Goal: Register for event/course

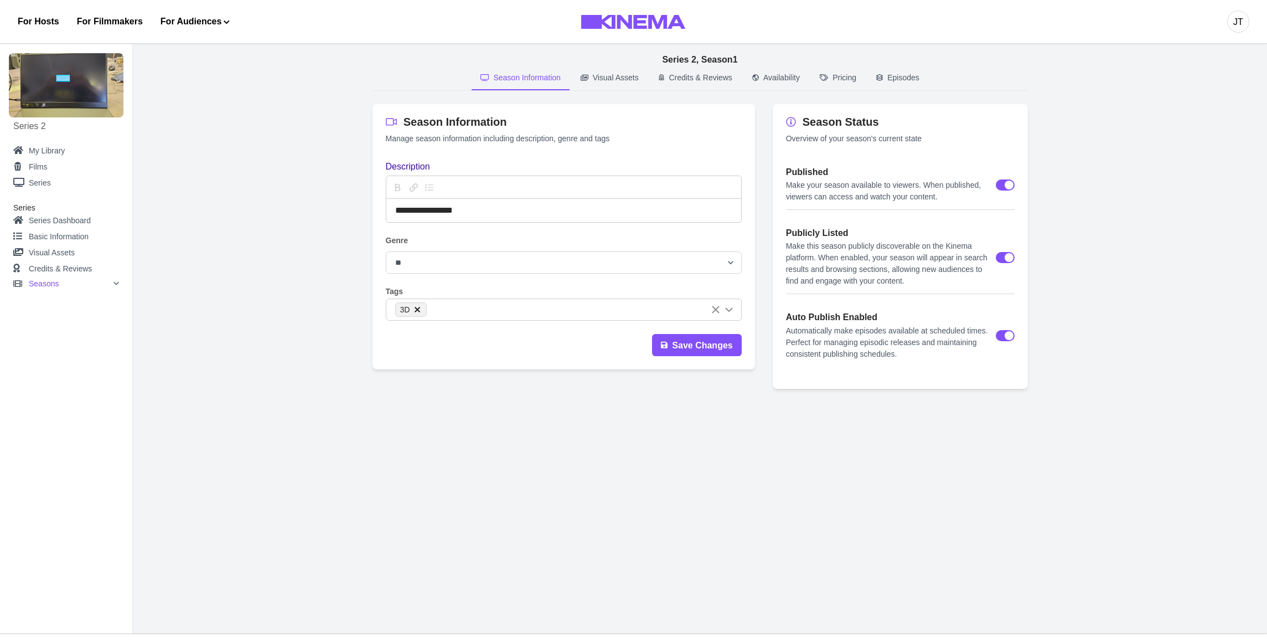
select select "**********"
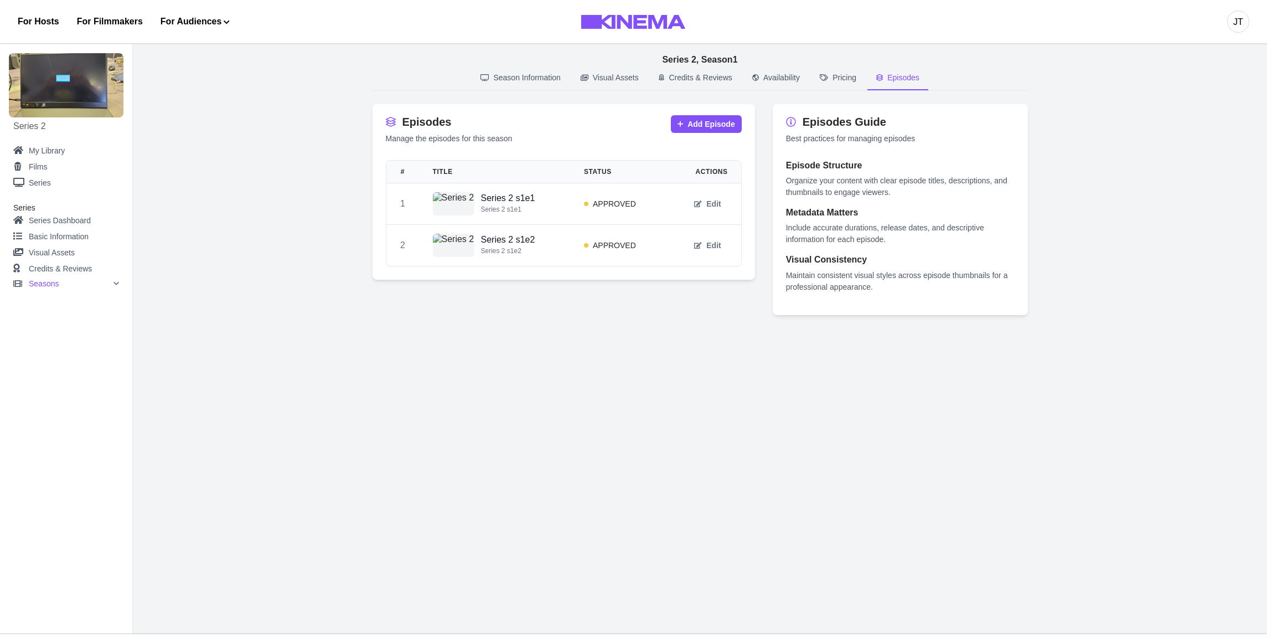
click at [909, 76] on p "Episodes" at bounding box center [904, 78] width 32 height 12
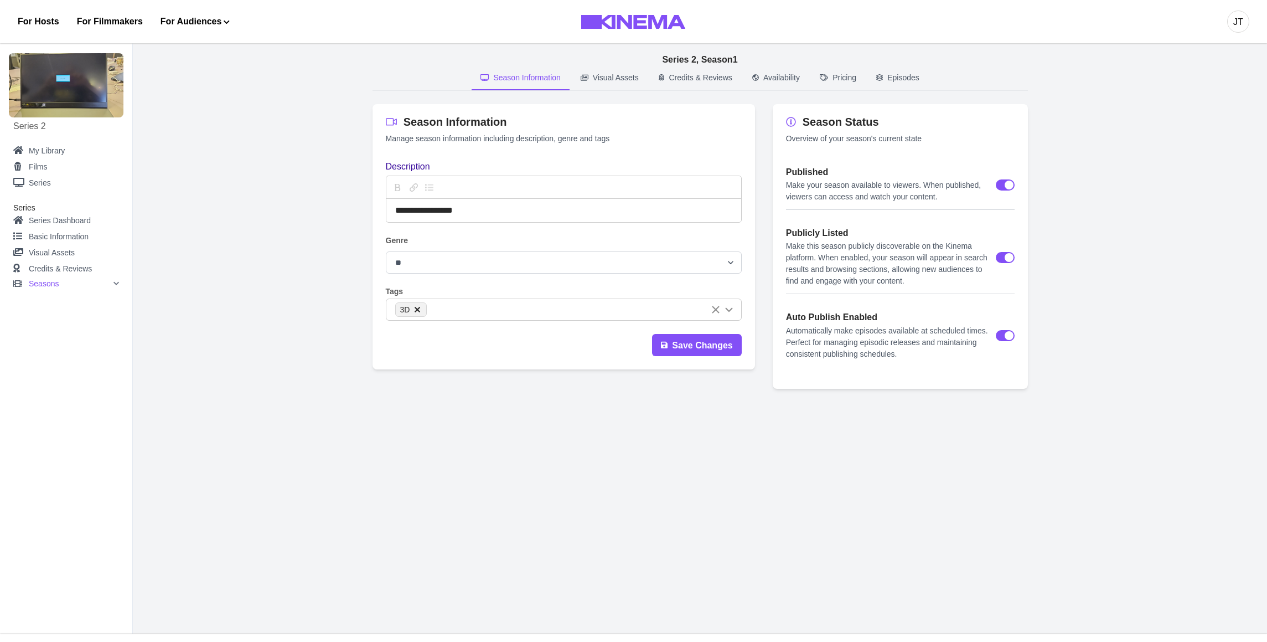
select select "**********"
click at [1229, 20] on div "JT" at bounding box center [1239, 22] width 22 height 22
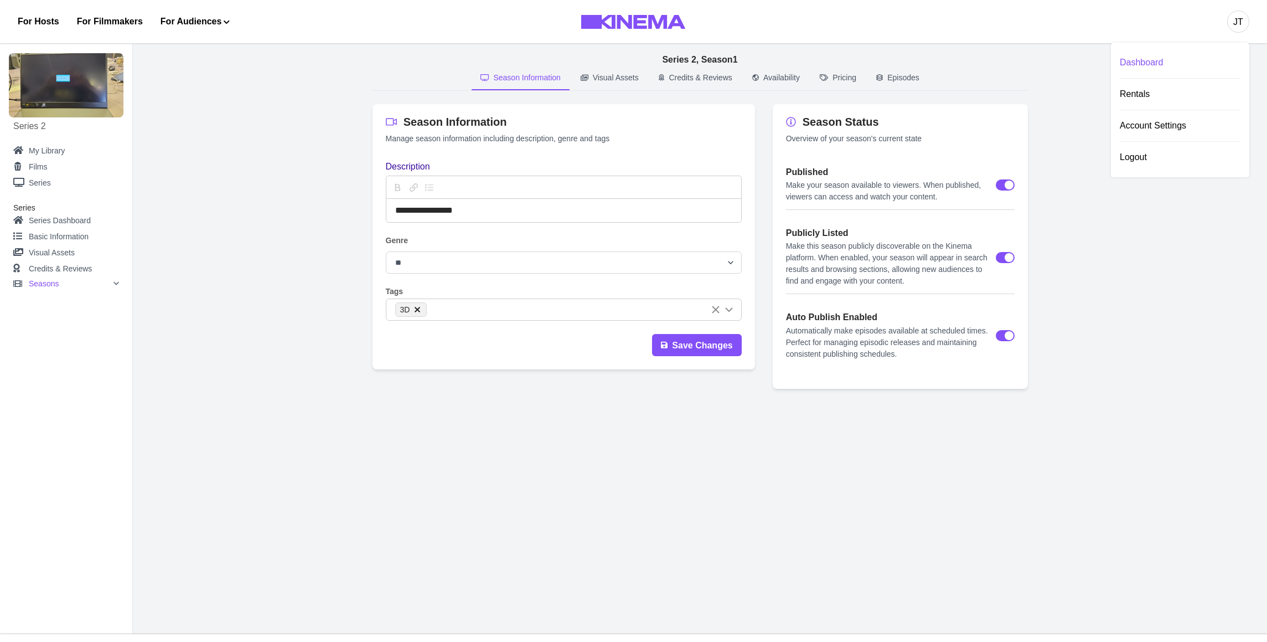
click at [1184, 57] on div "Dashboard" at bounding box center [1180, 62] width 121 height 31
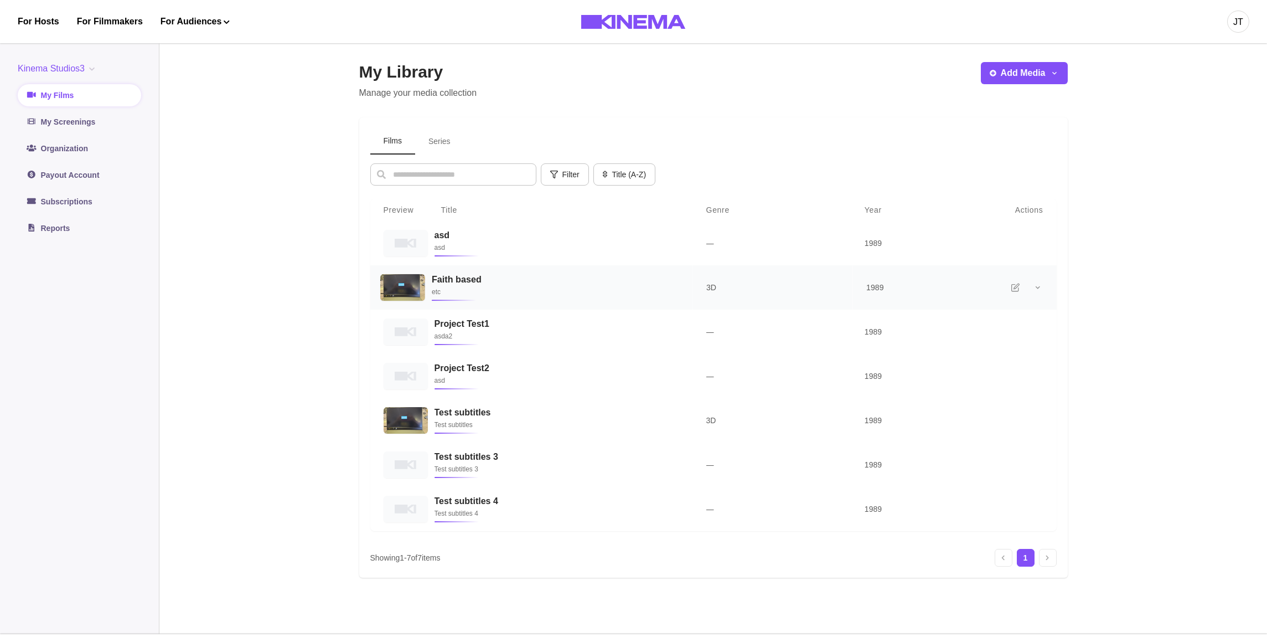
click at [460, 285] on h3 "Faith based" at bounding box center [554, 279] width 247 height 11
select select "**"
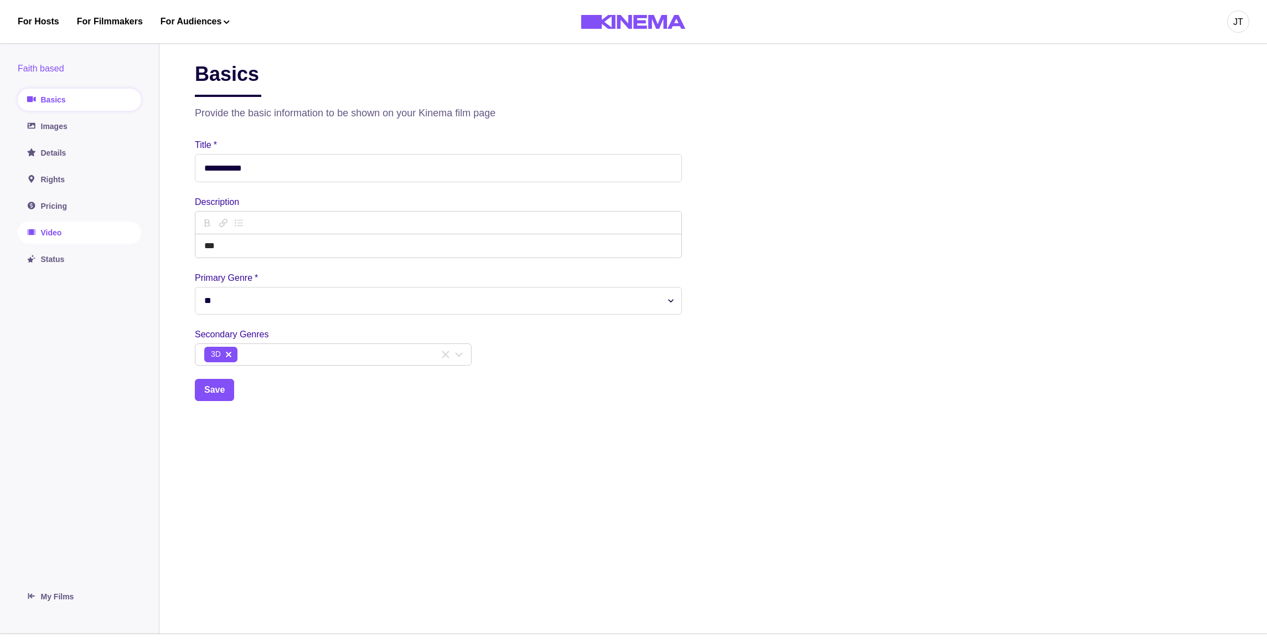
click at [110, 234] on link "Video" at bounding box center [79, 232] width 123 height 22
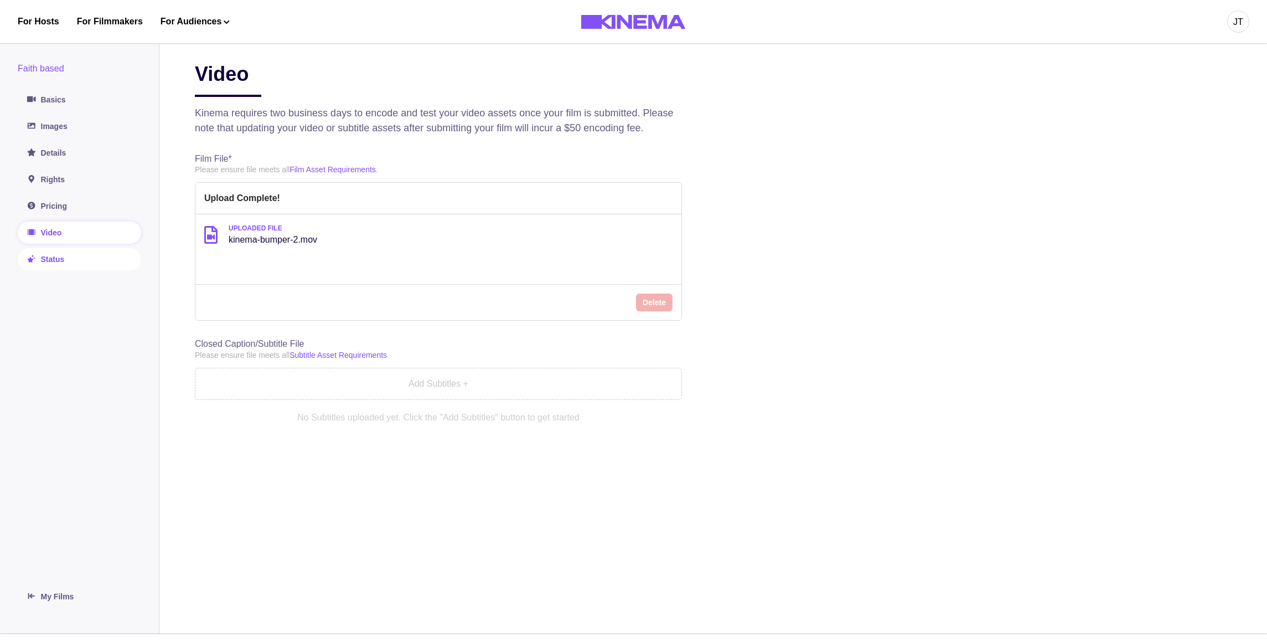
click at [84, 256] on link "Status" at bounding box center [79, 259] width 123 height 22
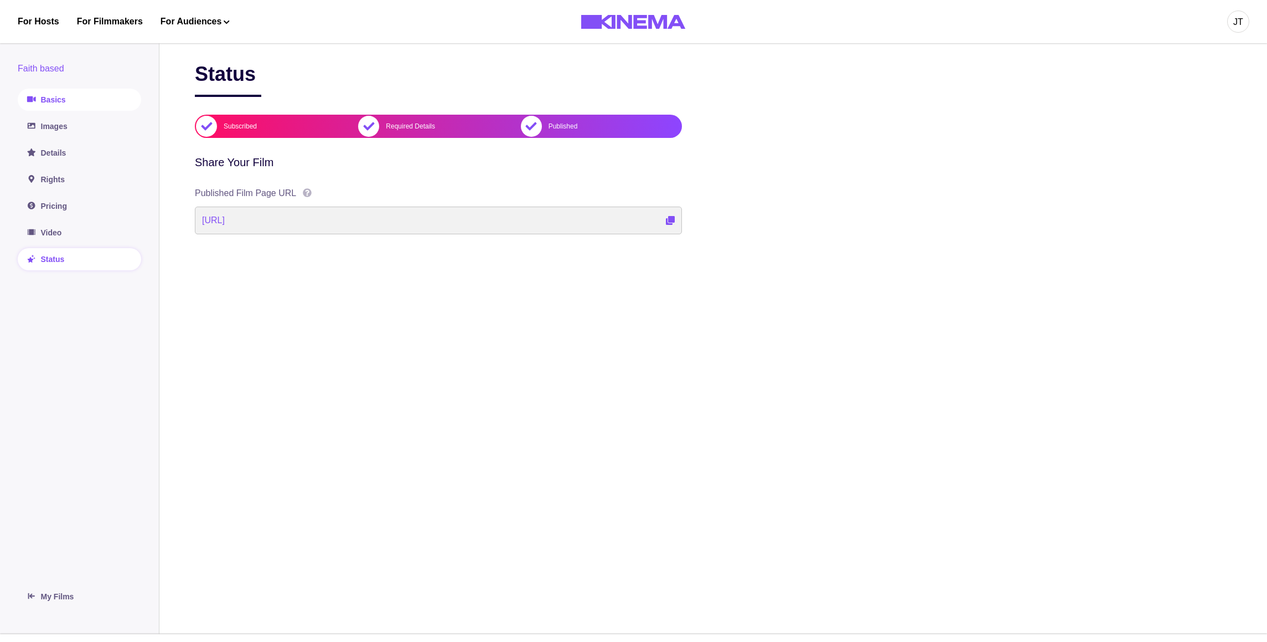
click at [62, 106] on link "Basics" at bounding box center [79, 100] width 123 height 22
select select "**"
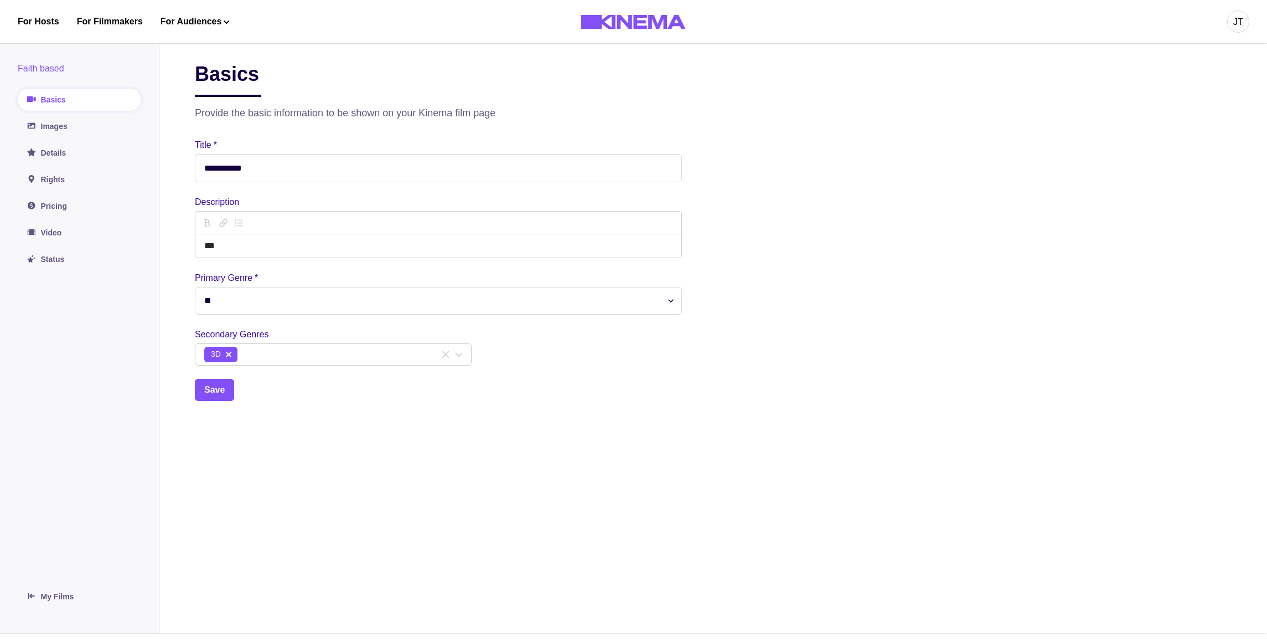
click at [98, 140] on div "Faith based Basics Images Details Rights Pricing Video Status" at bounding box center [79, 166] width 123 height 208
click at [92, 128] on link "Images" at bounding box center [79, 126] width 123 height 22
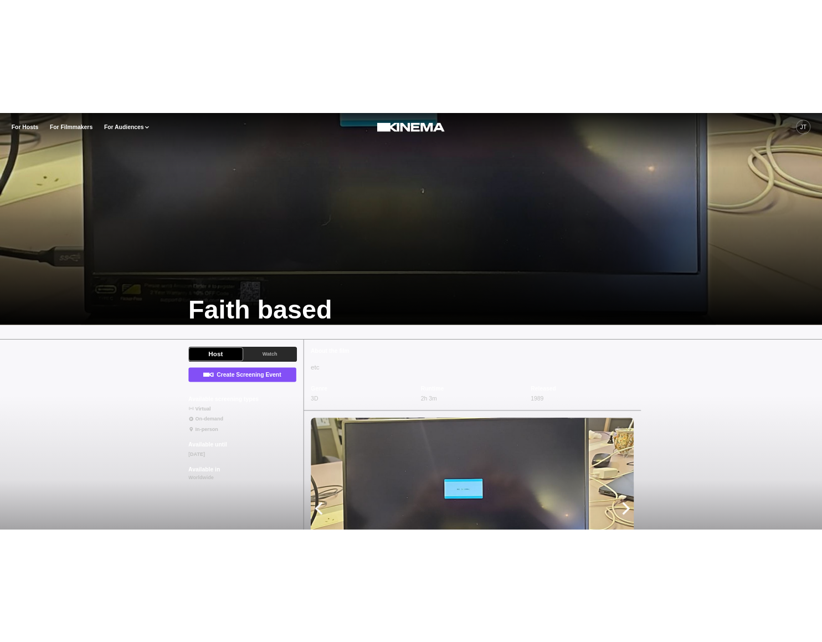
scroll to position [209, 0]
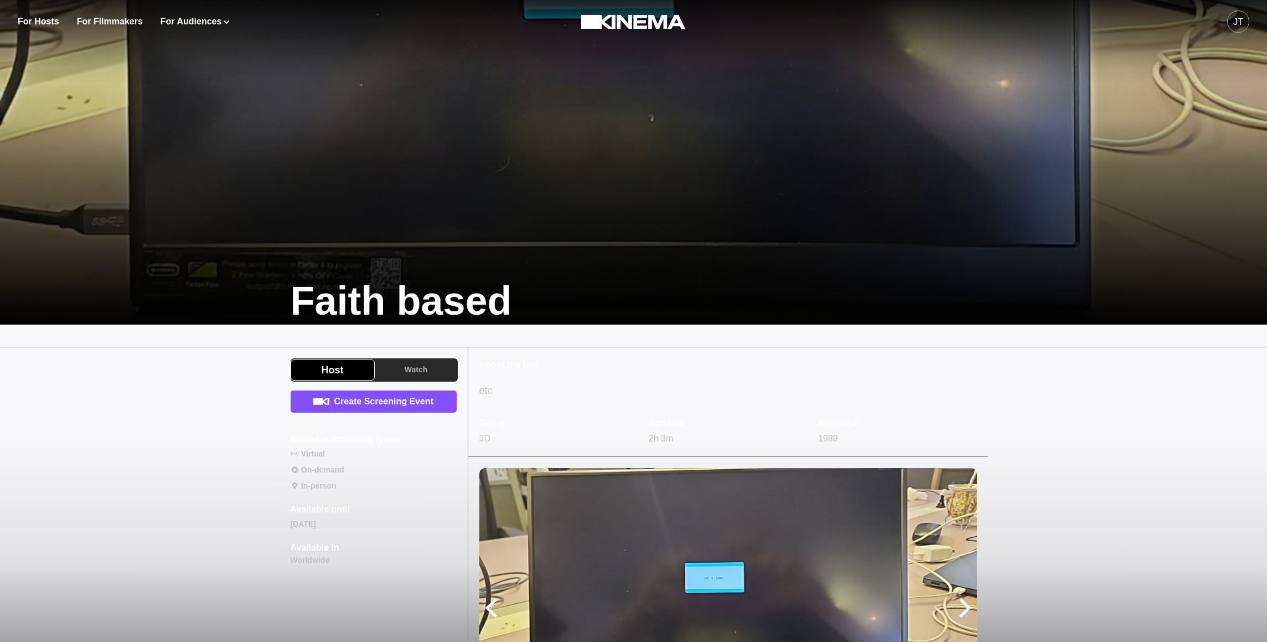
click at [308, 506] on p "Available until" at bounding box center [321, 509] width 60 height 13
click at [393, 510] on div "Create Screening Event Available screening types Virtual On-demand In-person Av…" at bounding box center [374, 478] width 166 height 176
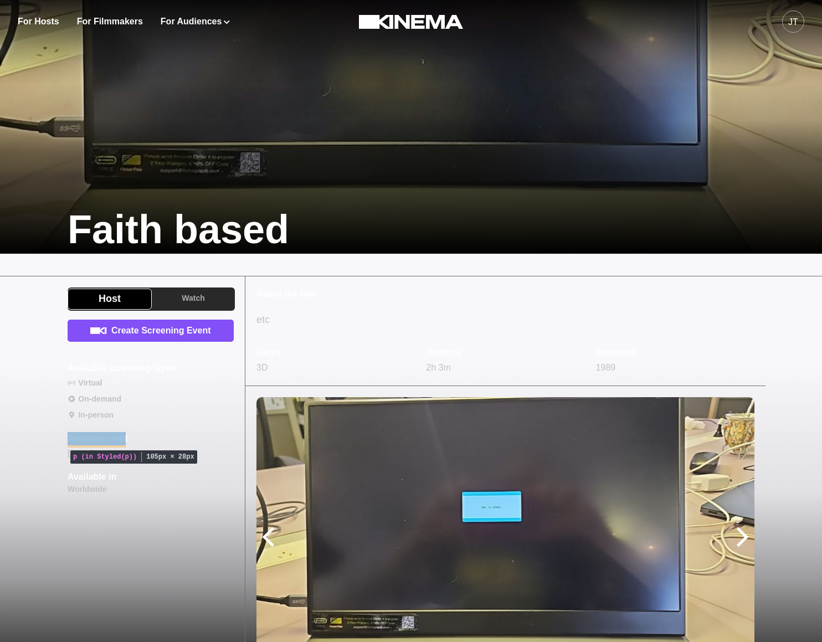
click at [110, 440] on p "Available until" at bounding box center [98, 438] width 60 height 13
click at [123, 359] on div "Watch Now Rental $4.99 Available in Worldwide" at bounding box center [151, 352] width 166 height 67
click at [106, 440] on p "Available until" at bounding box center [98, 438] width 60 height 13
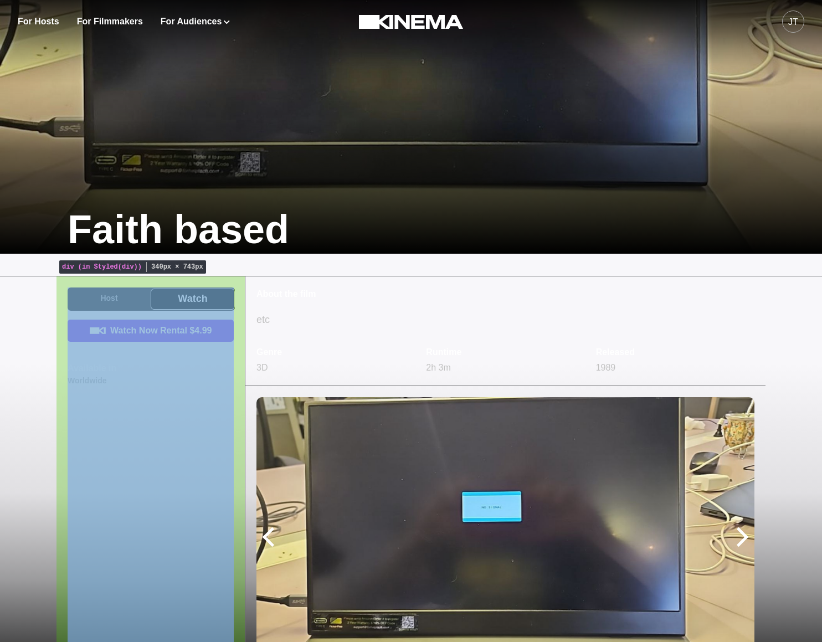
click at [121, 443] on div "Host Watch Watch Now Rental $4.99 Available in Worldwide" at bounding box center [150, 481] width 188 height 411
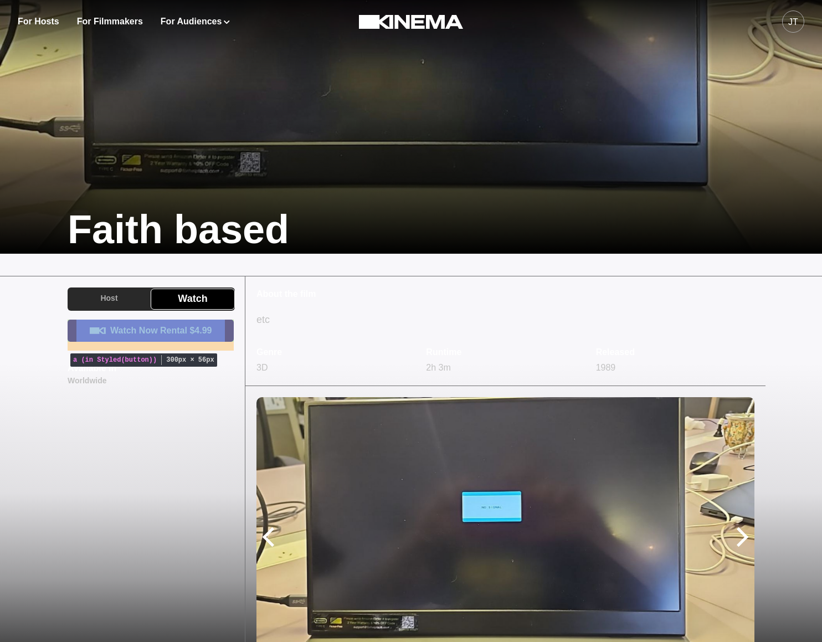
click at [137, 332] on link "Watch Now Rental $4.99" at bounding box center [151, 330] width 166 height 22
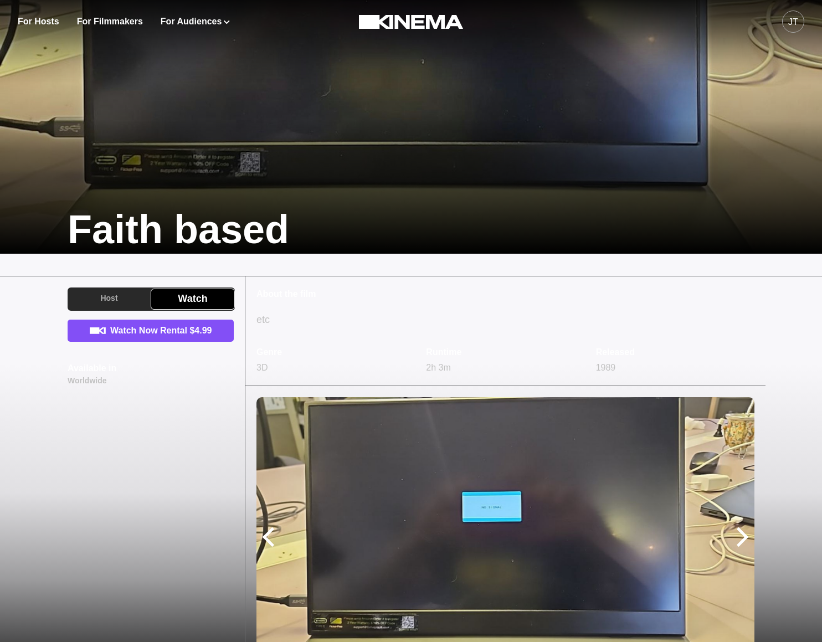
drag, startPoint x: 130, startPoint y: 354, endPoint x: 90, endPoint y: 356, distance: 39.9
click at [90, 356] on div "Watch Now Rental $4.99 Available in Worldwide" at bounding box center [151, 352] width 166 height 67
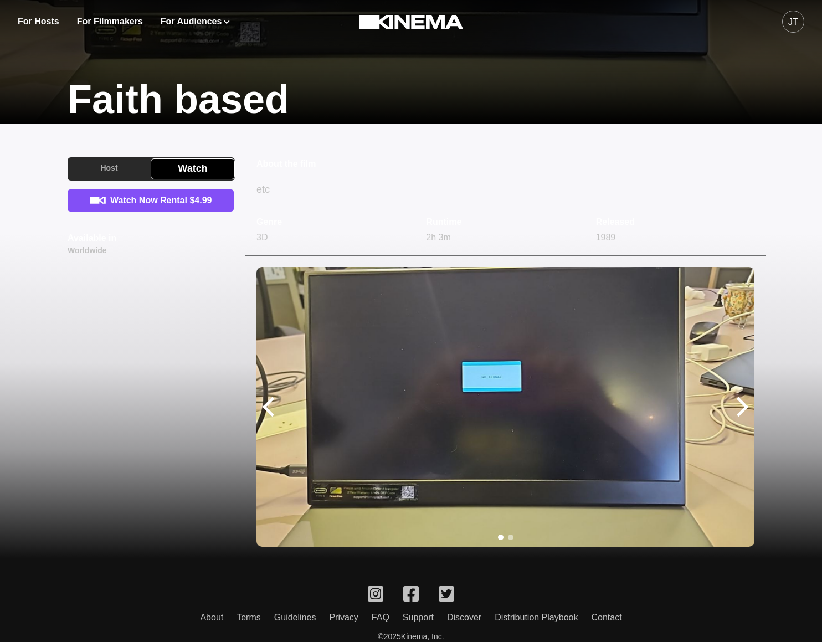
scroll to position [366, 0]
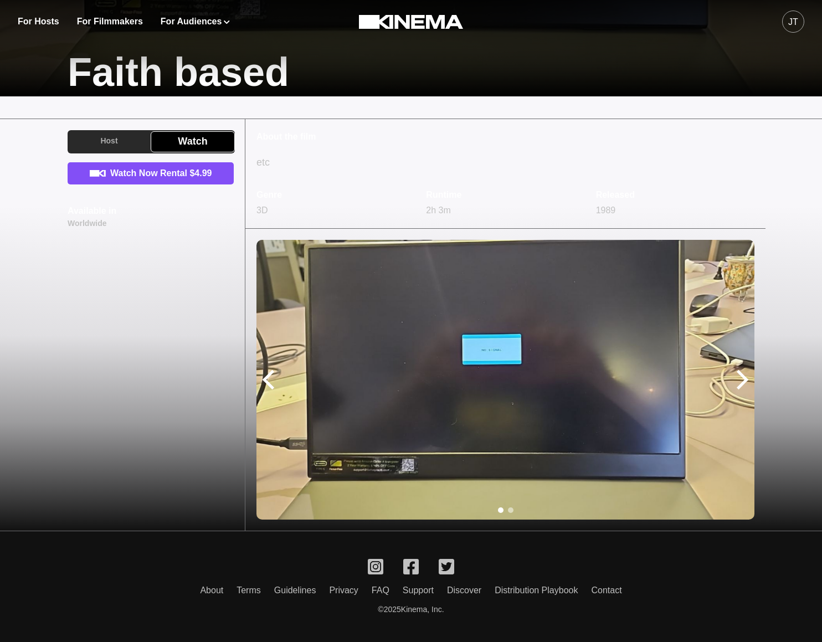
click at [182, 328] on div "Host Watch Watch Now Rental $4.99 Available in Worldwide" at bounding box center [150, 324] width 188 height 411
click at [378, 137] on p "About the film" at bounding box center [505, 136] width 498 height 13
click at [182, 282] on div "Create Screening Event Available screening types Virtual On-demand In-person Av…" at bounding box center [151, 250] width 166 height 176
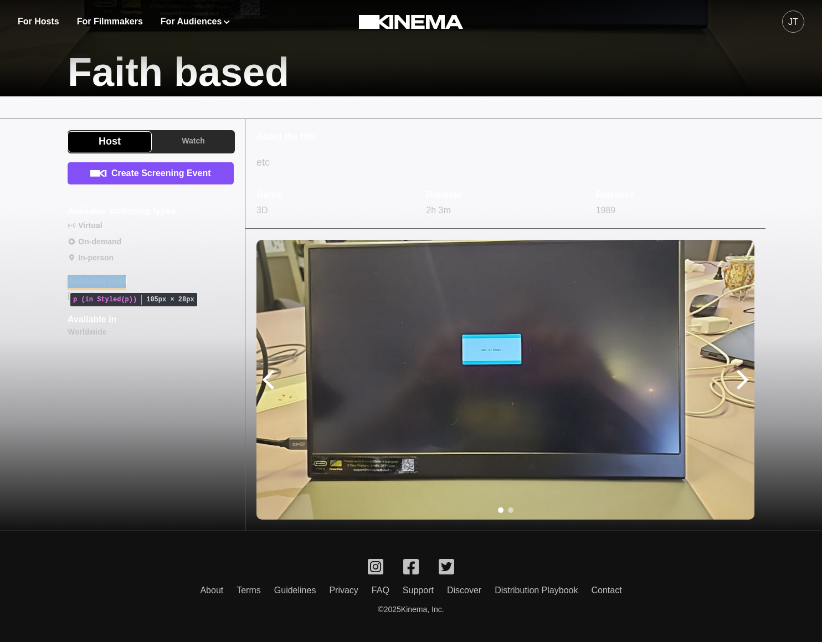
click at [101, 281] on p "Available until" at bounding box center [98, 281] width 60 height 13
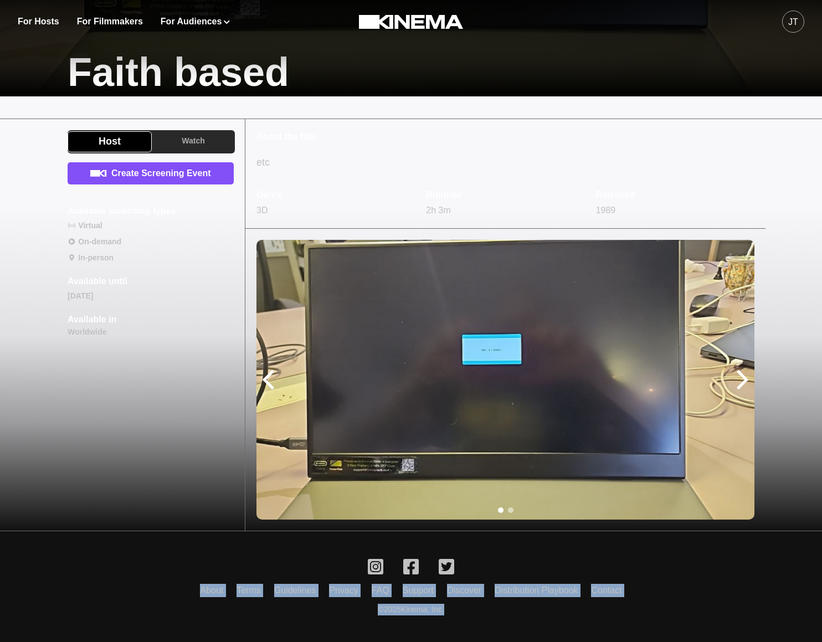
click at [181, 297] on div "Create Screening Event Available screening types Virtual On-demand In-person Av…" at bounding box center [151, 250] width 166 height 176
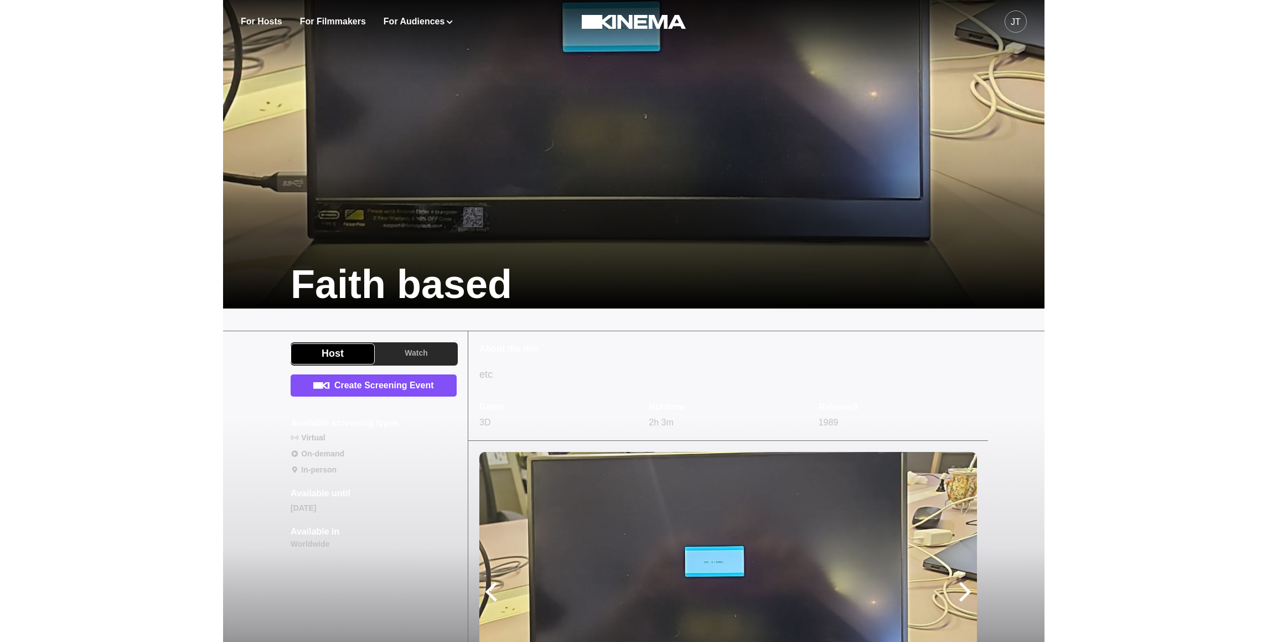
scroll to position [158, 0]
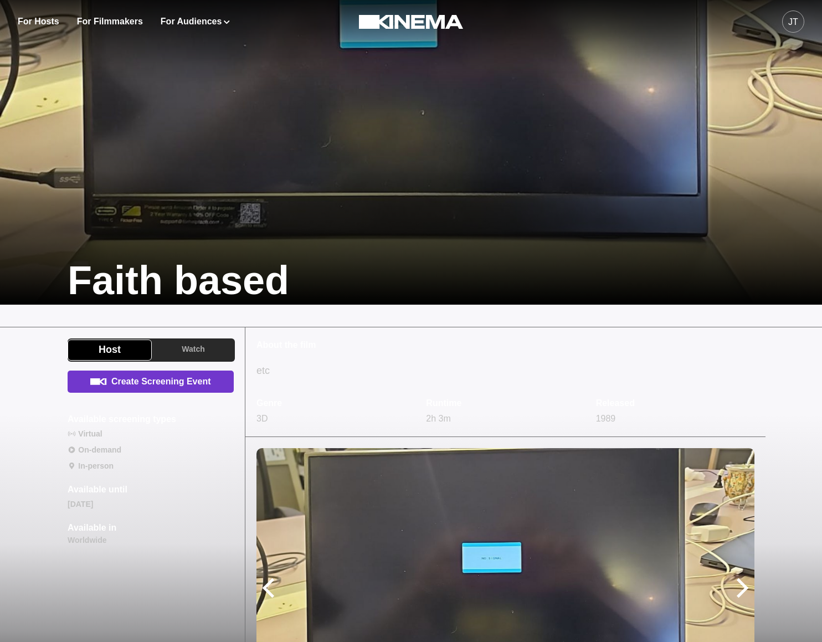
click at [145, 381] on link "Create Screening Event" at bounding box center [151, 381] width 166 height 22
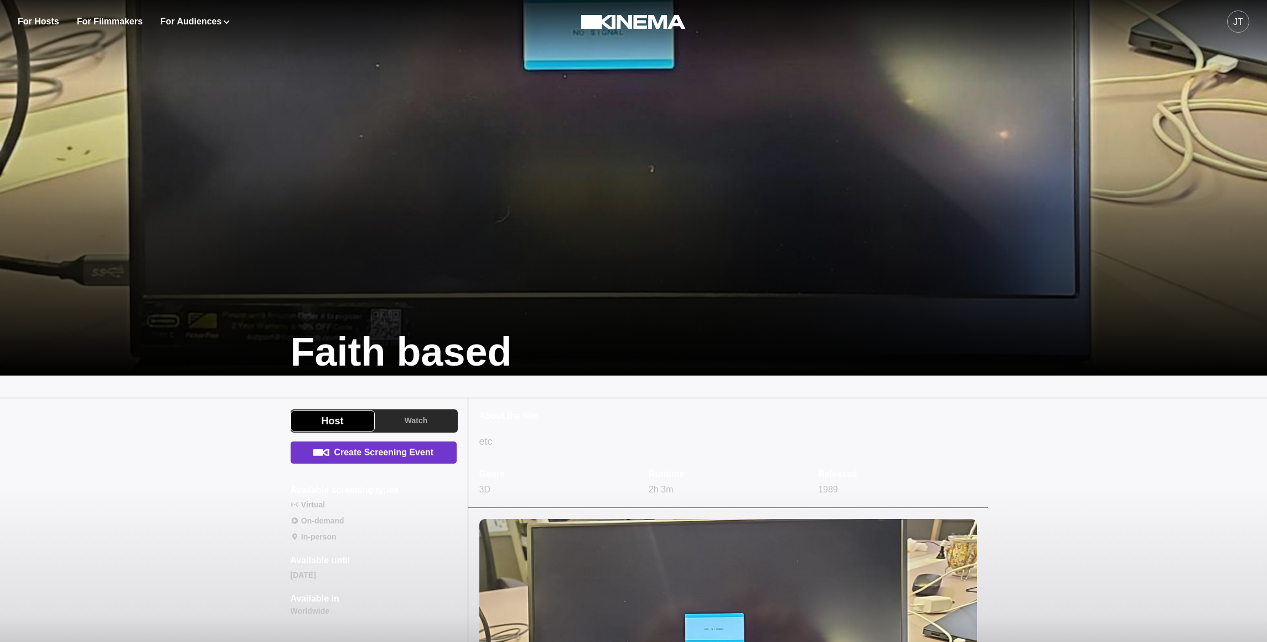
click at [408, 447] on link "Create Screening Event" at bounding box center [374, 452] width 166 height 22
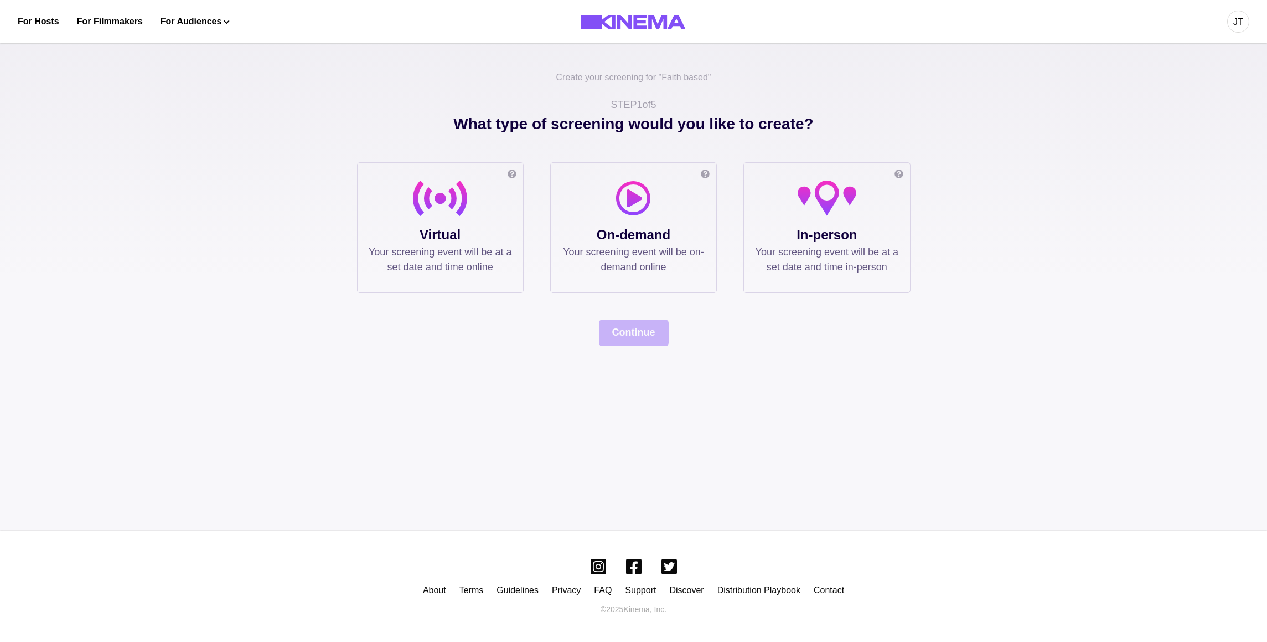
click at [787, 238] on p "In-person" at bounding box center [826, 235] width 143 height 20
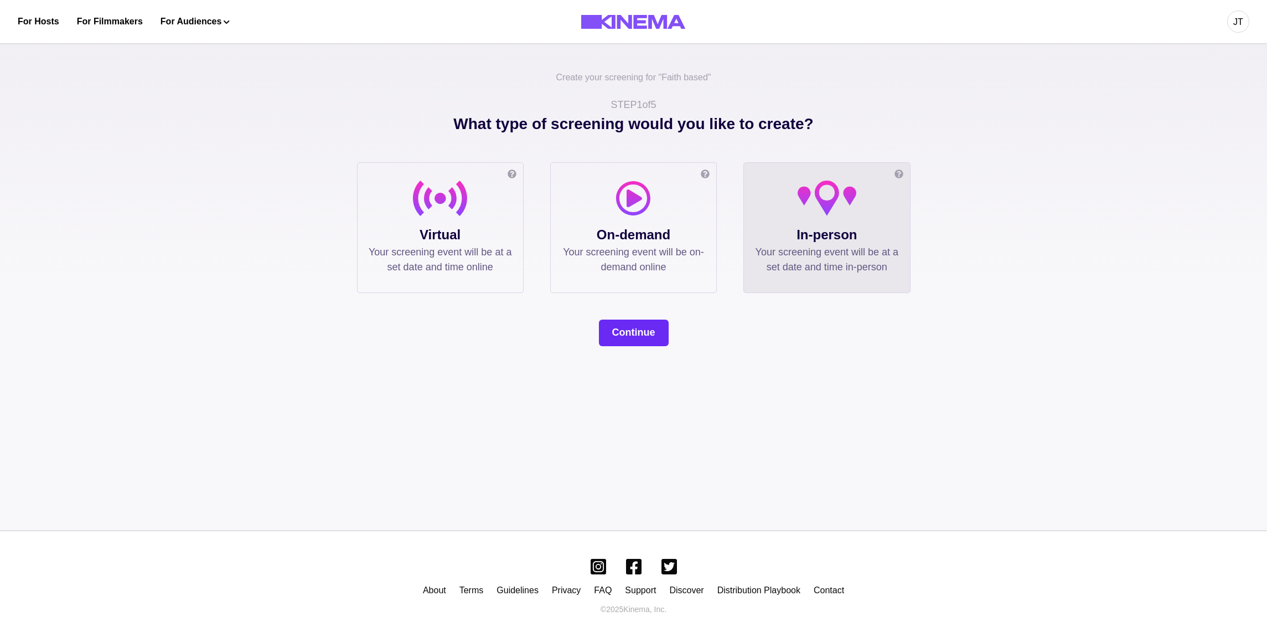
click at [632, 337] on button "Continue" at bounding box center [634, 332] width 70 height 27
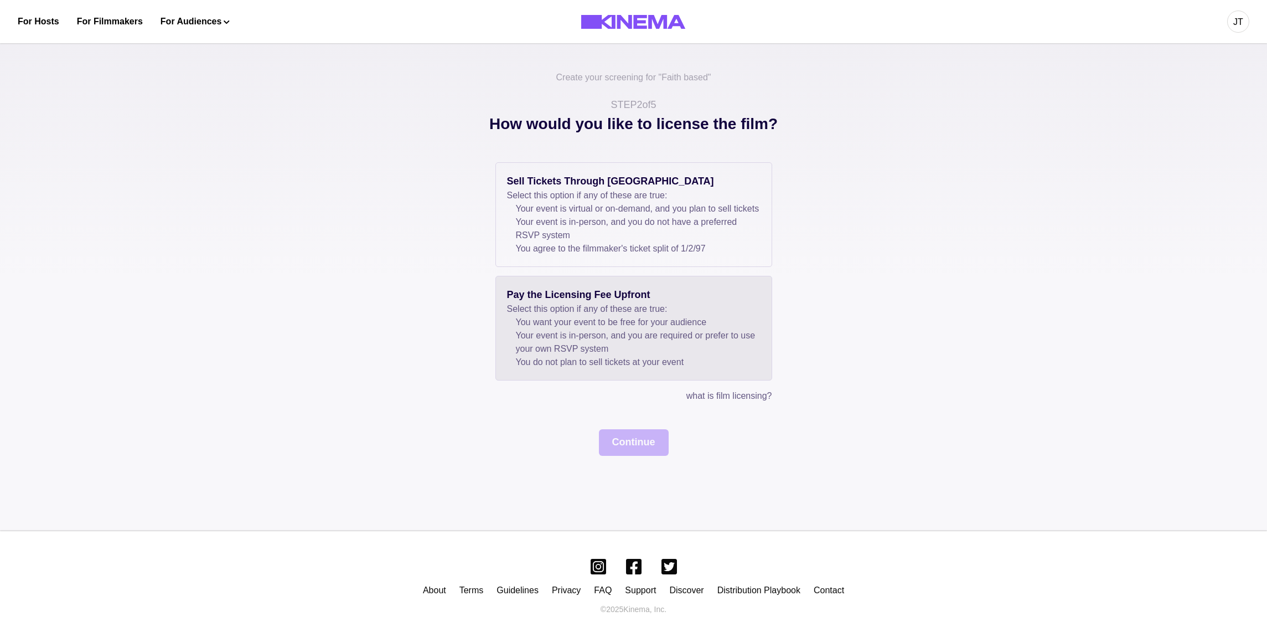
click at [631, 329] on li "You want your event to be free for your audience" at bounding box center [638, 322] width 245 height 13
click at [635, 456] on button "Continue" at bounding box center [634, 442] width 70 height 27
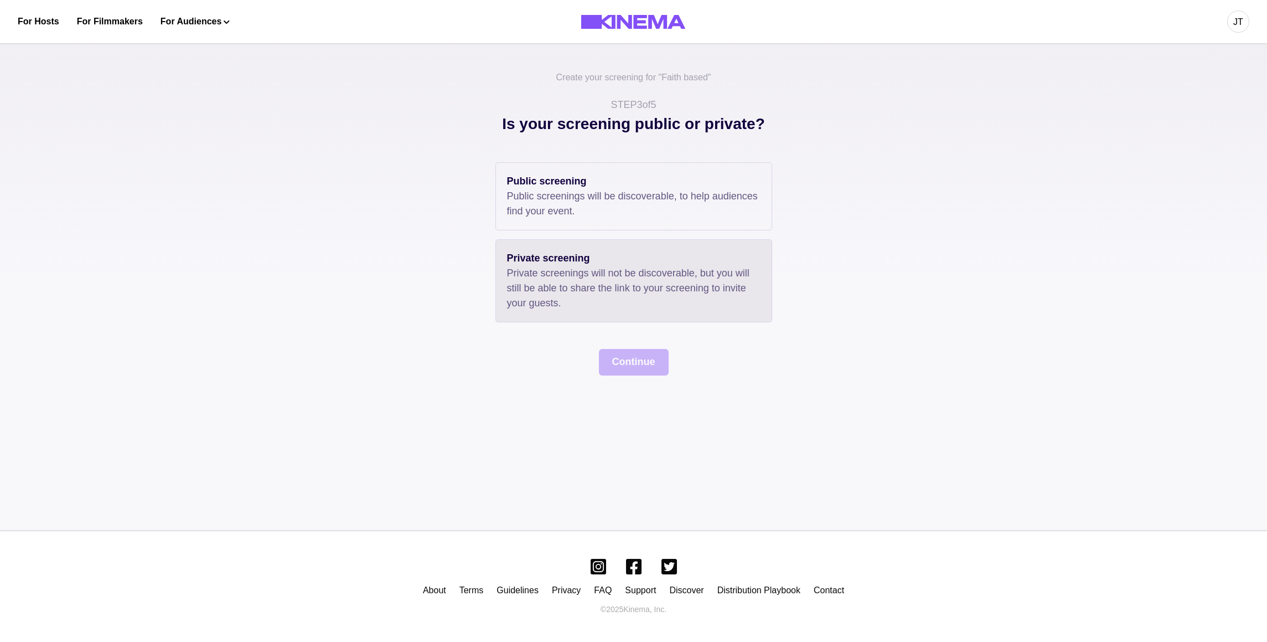
click at [622, 286] on p "Private screenings will not be discoverable, but you will still be able to shar…" at bounding box center [634, 288] width 254 height 45
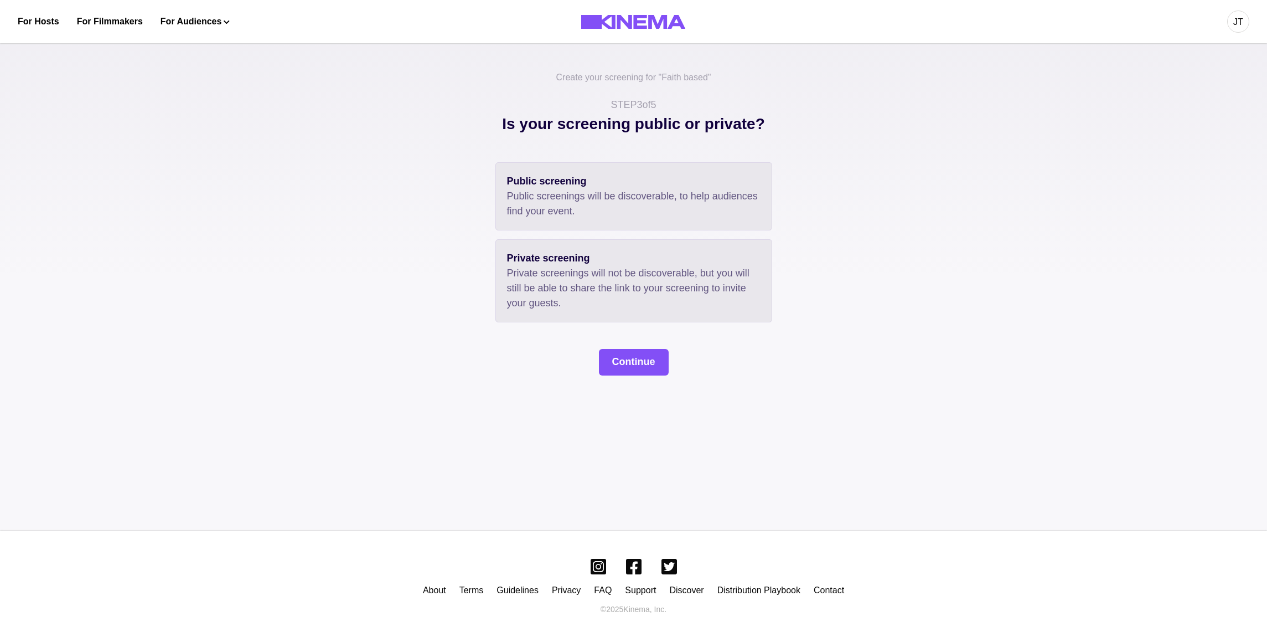
click at [615, 212] on p "Public screenings will be discoverable, to help audiences find your event." at bounding box center [634, 204] width 254 height 30
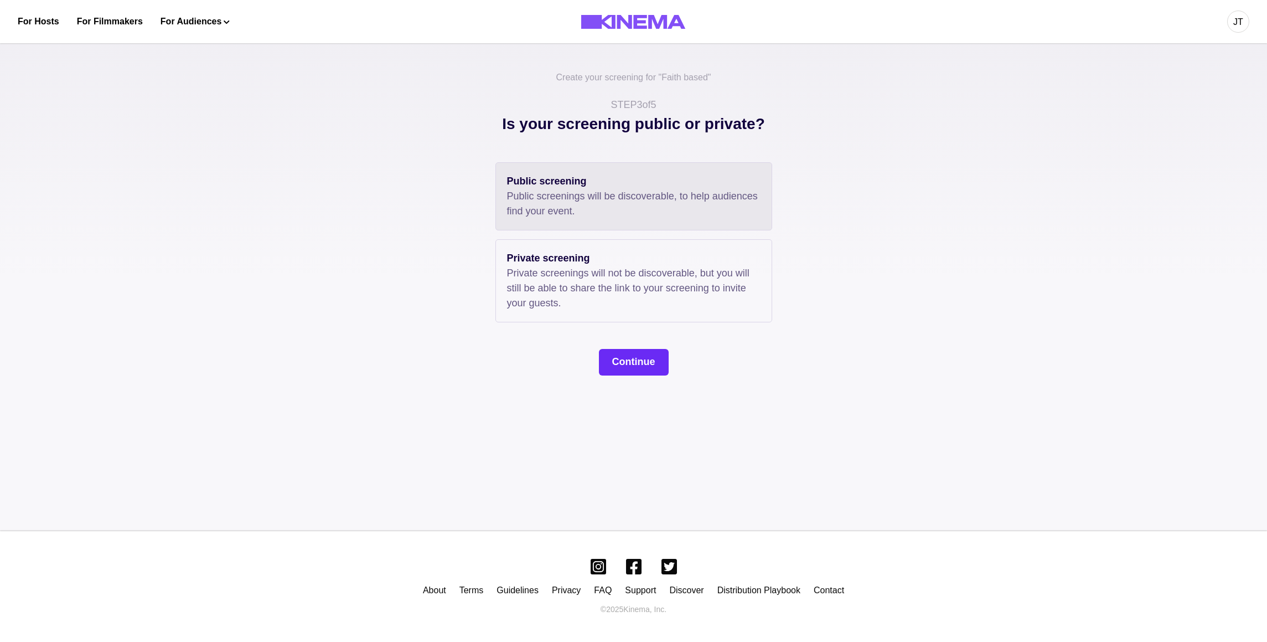
click at [627, 368] on button "Continue" at bounding box center [634, 362] width 70 height 27
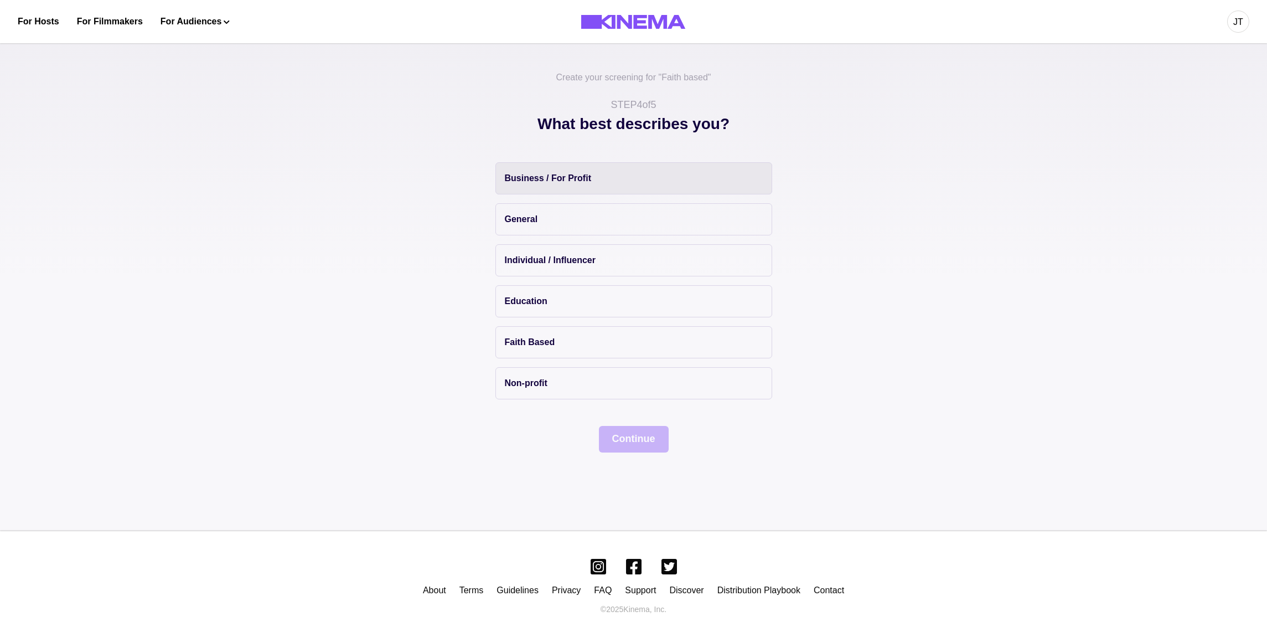
click at [610, 183] on button "Business / For Profit" at bounding box center [634, 178] width 277 height 32
click at [593, 297] on button "Education" at bounding box center [634, 301] width 277 height 32
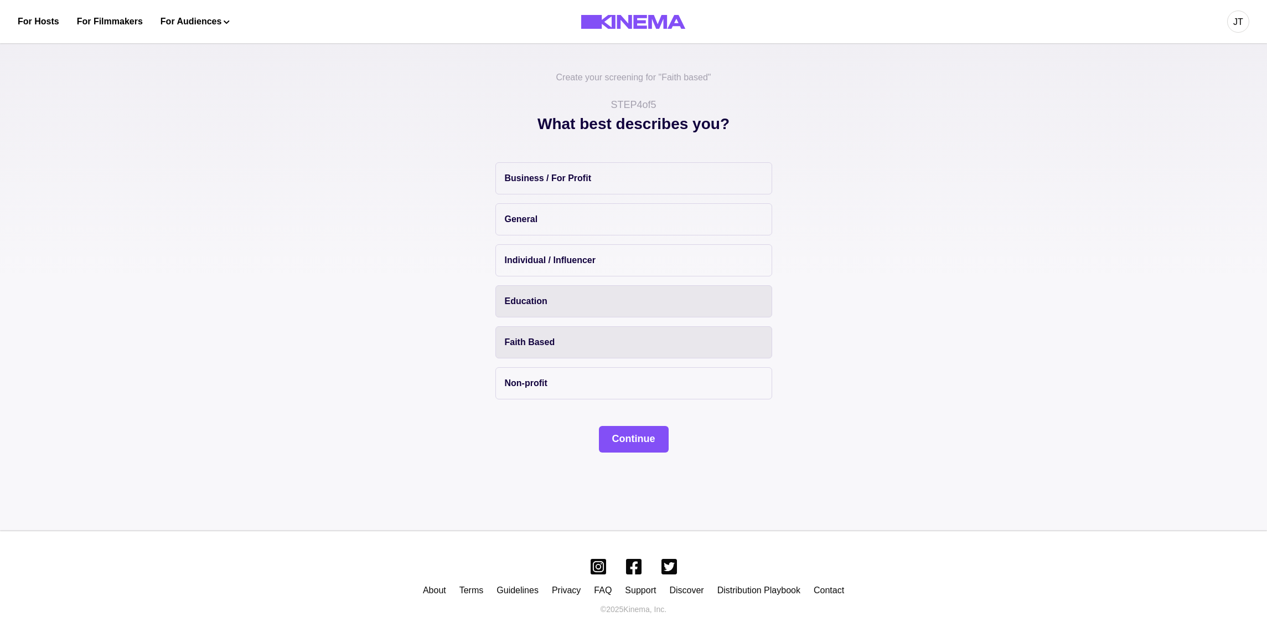
click at [595, 341] on button "Faith Based" at bounding box center [634, 342] width 277 height 32
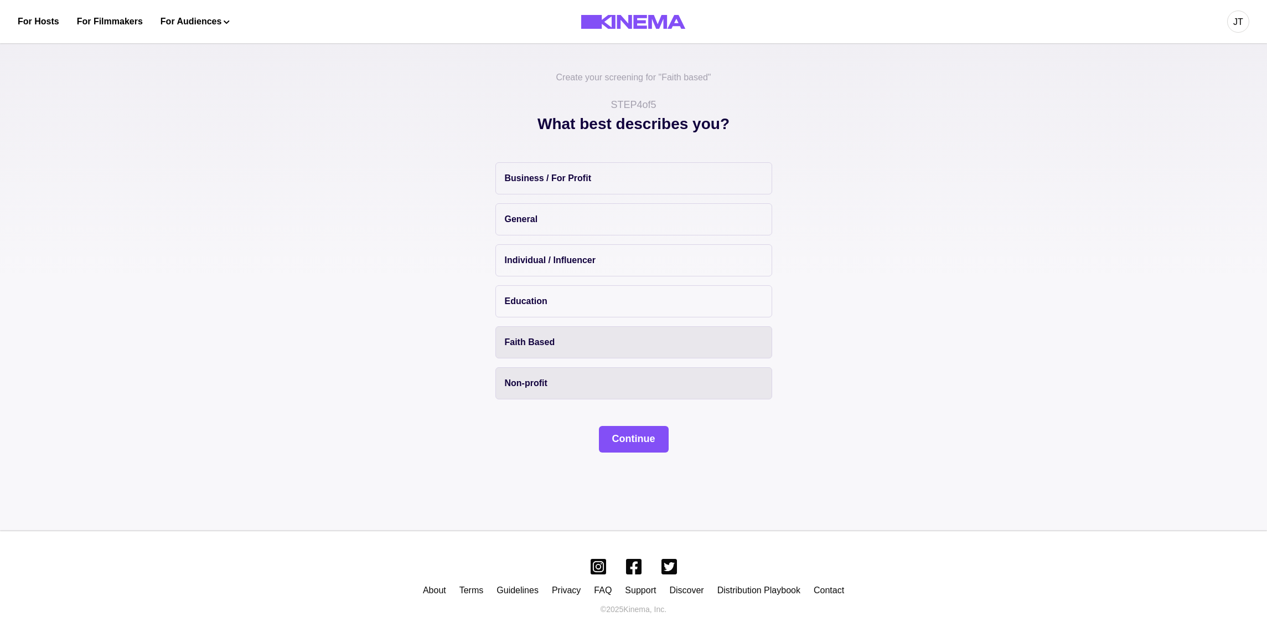
click at [591, 379] on button "Non-profit" at bounding box center [634, 383] width 277 height 32
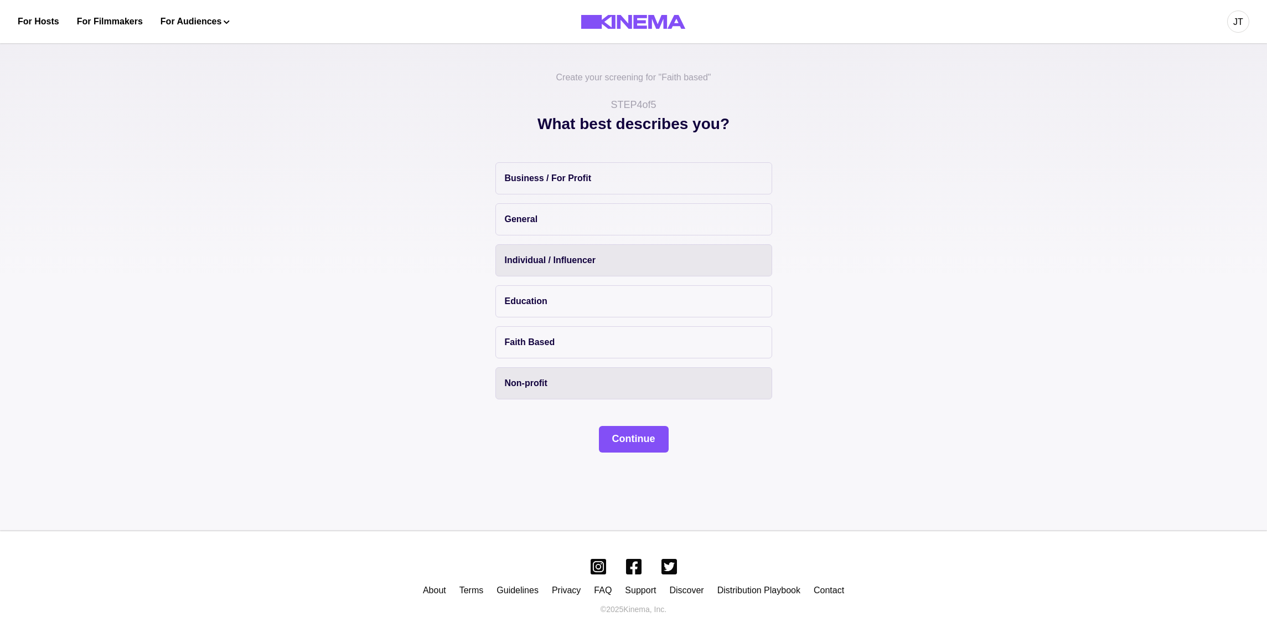
click at [586, 260] on p "Individual / Influencer" at bounding box center [550, 260] width 91 height 13
click at [625, 439] on button "Continue" at bounding box center [634, 439] width 70 height 27
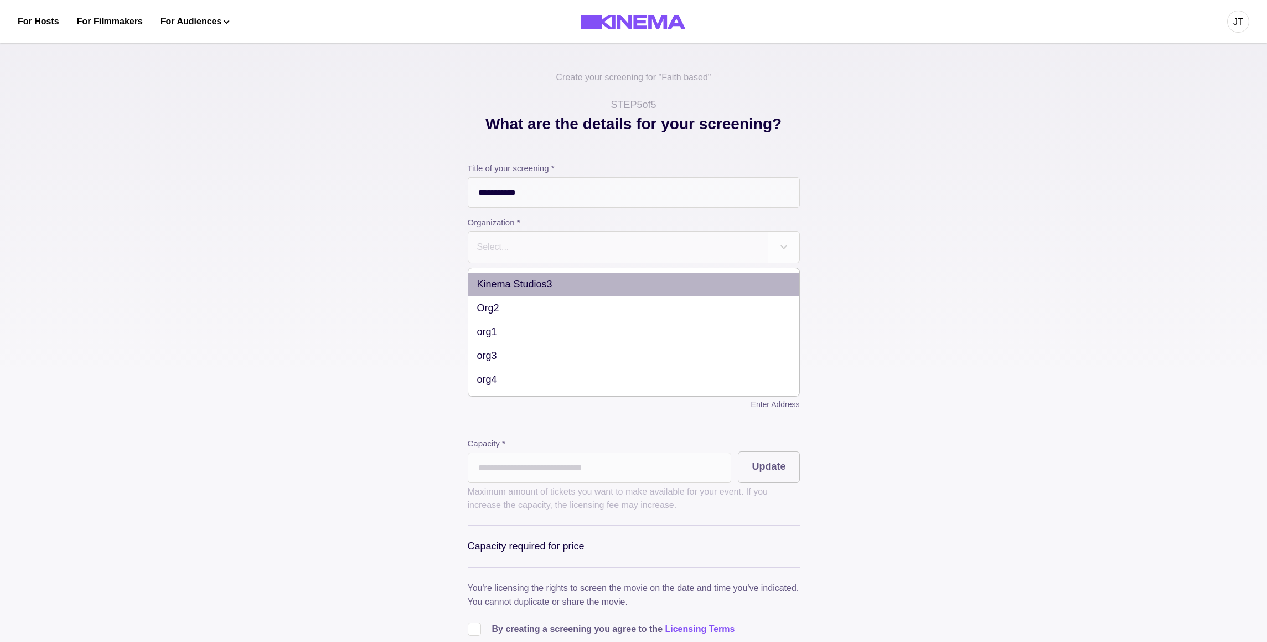
click at [591, 251] on div at bounding box center [618, 247] width 284 height 16
click at [623, 283] on div "Kinema Studios3" at bounding box center [633, 284] width 331 height 24
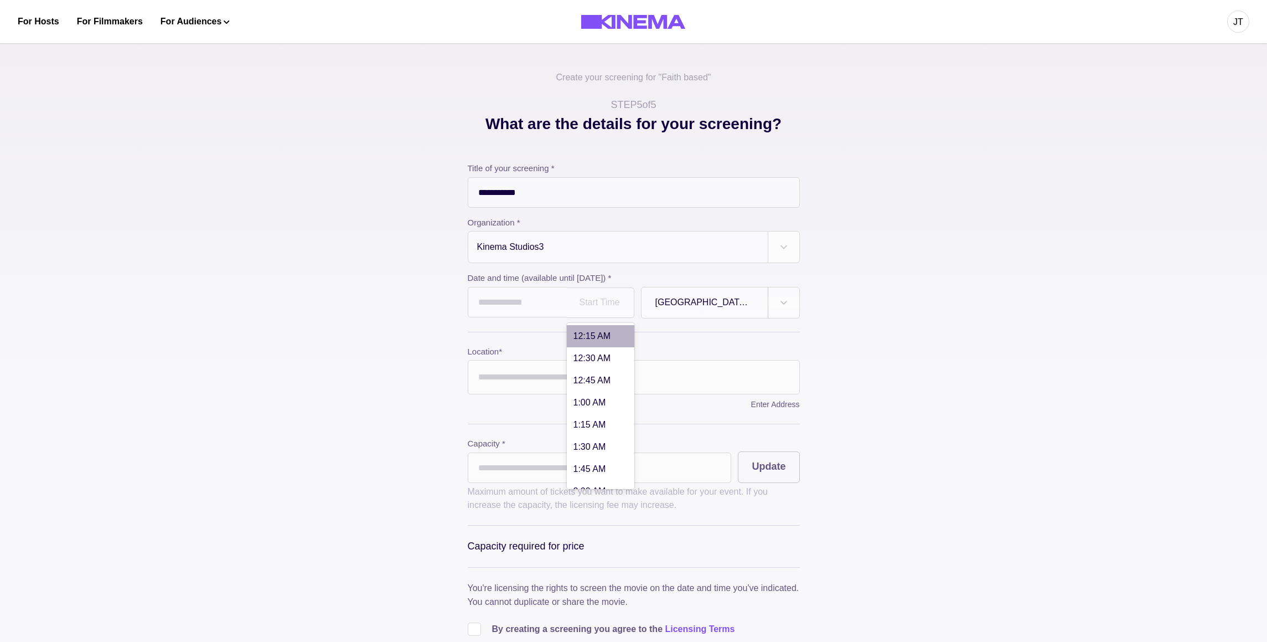
click at [585, 310] on div "Start Time" at bounding box center [601, 302] width 68 height 30
click at [542, 303] on input "text" at bounding box center [517, 302] width 99 height 30
click at [576, 416] on td "22" at bounding box center [583, 409] width 20 height 16
type input "**********"
click at [577, 377] on input "Location *" at bounding box center [634, 377] width 332 height 34
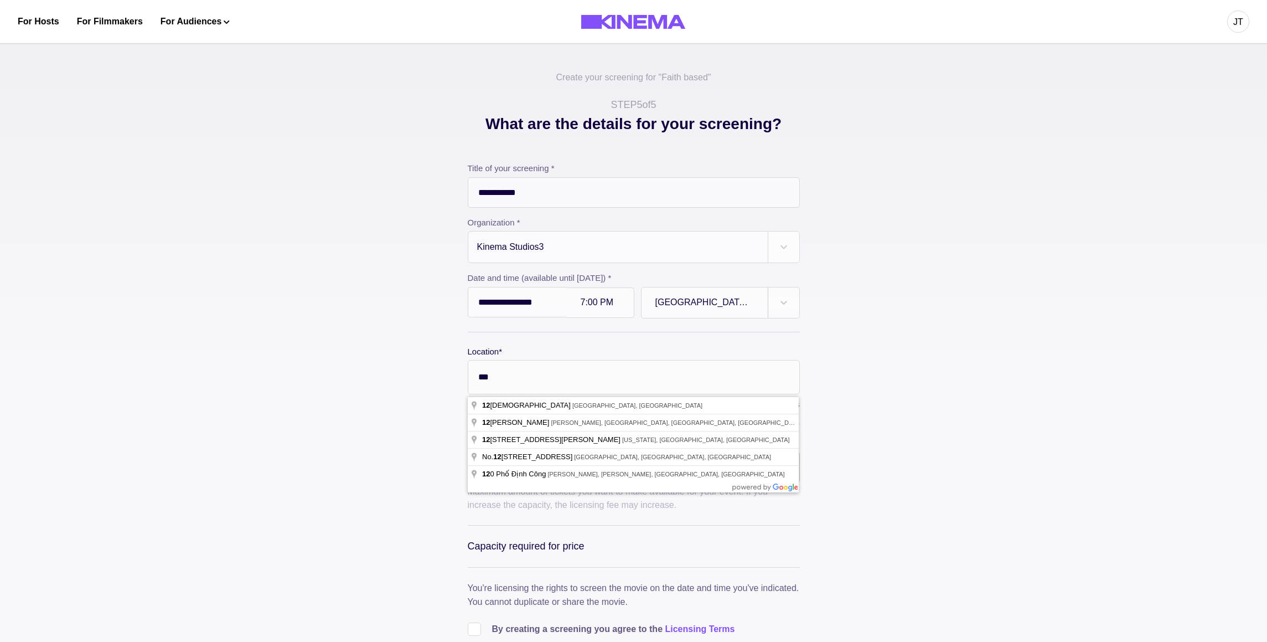
type input "***"
type input "**********"
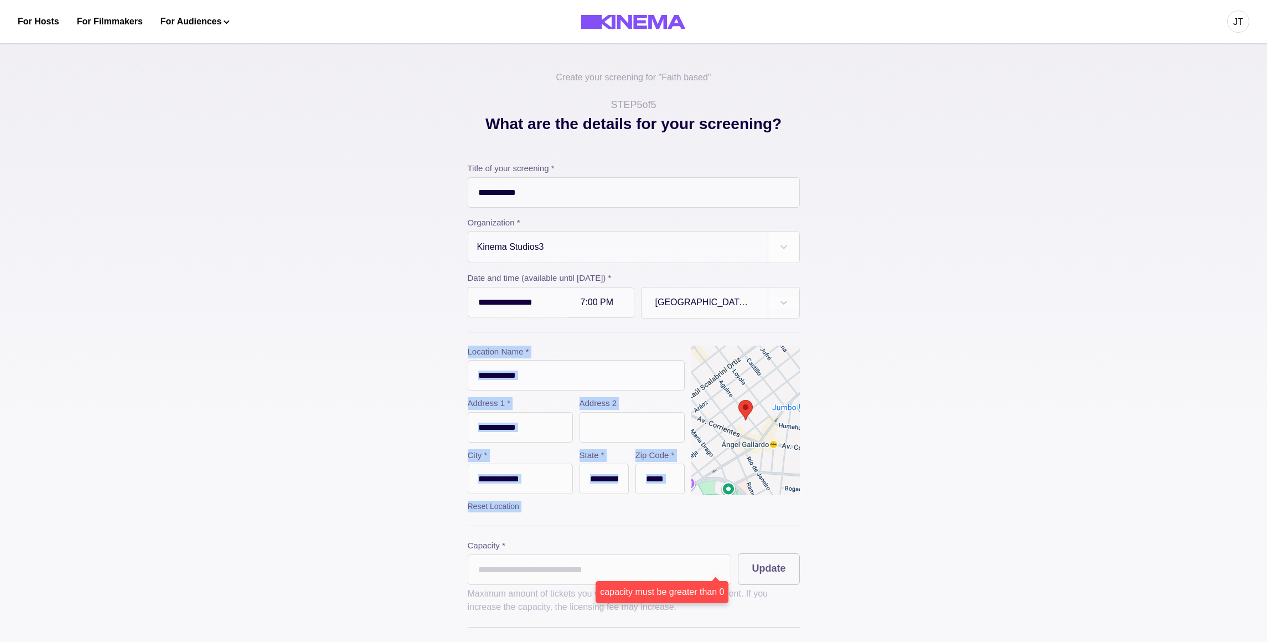
click at [569, 462] on label "City *" at bounding box center [520, 455] width 105 height 13
click at [617, 435] on input "text" at bounding box center [632, 427] width 105 height 30
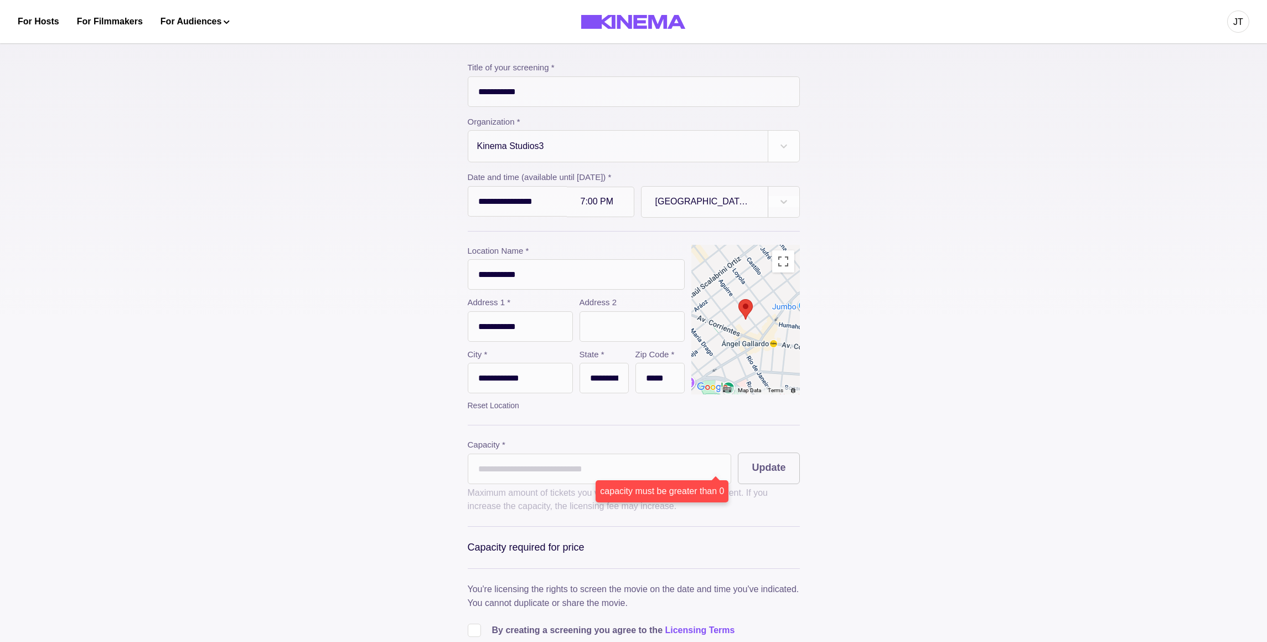
scroll to position [102, 0]
click at [521, 471] on input "*" at bounding box center [600, 467] width 264 height 30
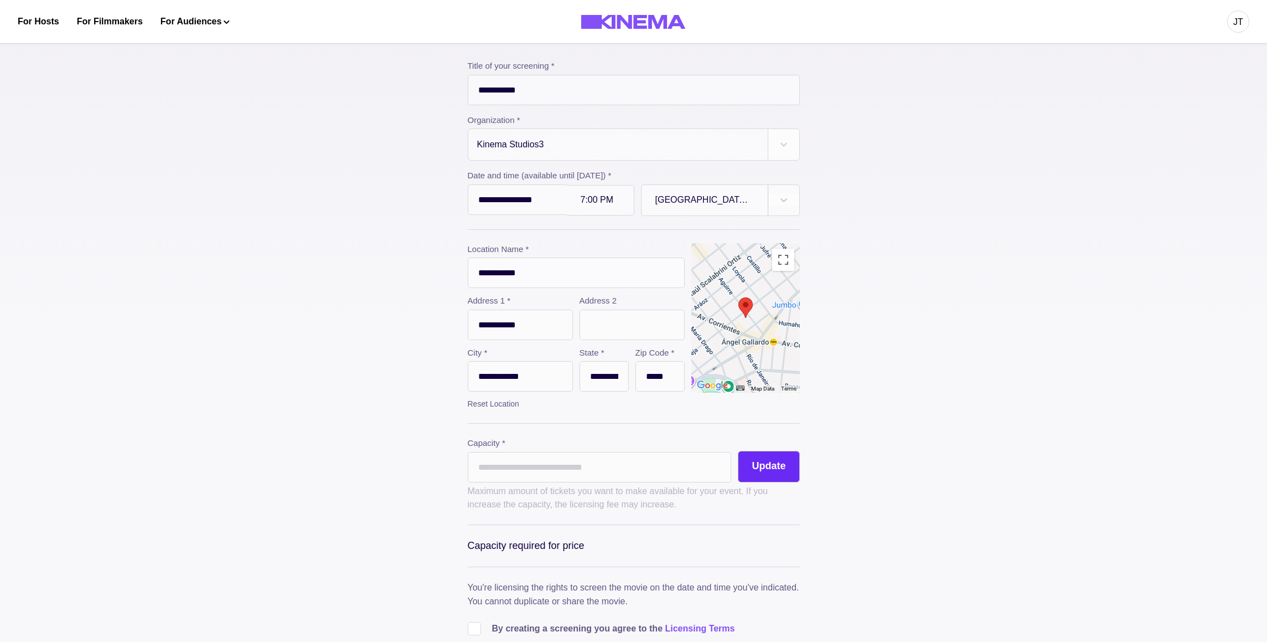
type input "***"
click at [774, 468] on button "Update" at bounding box center [768, 467] width 61 height 32
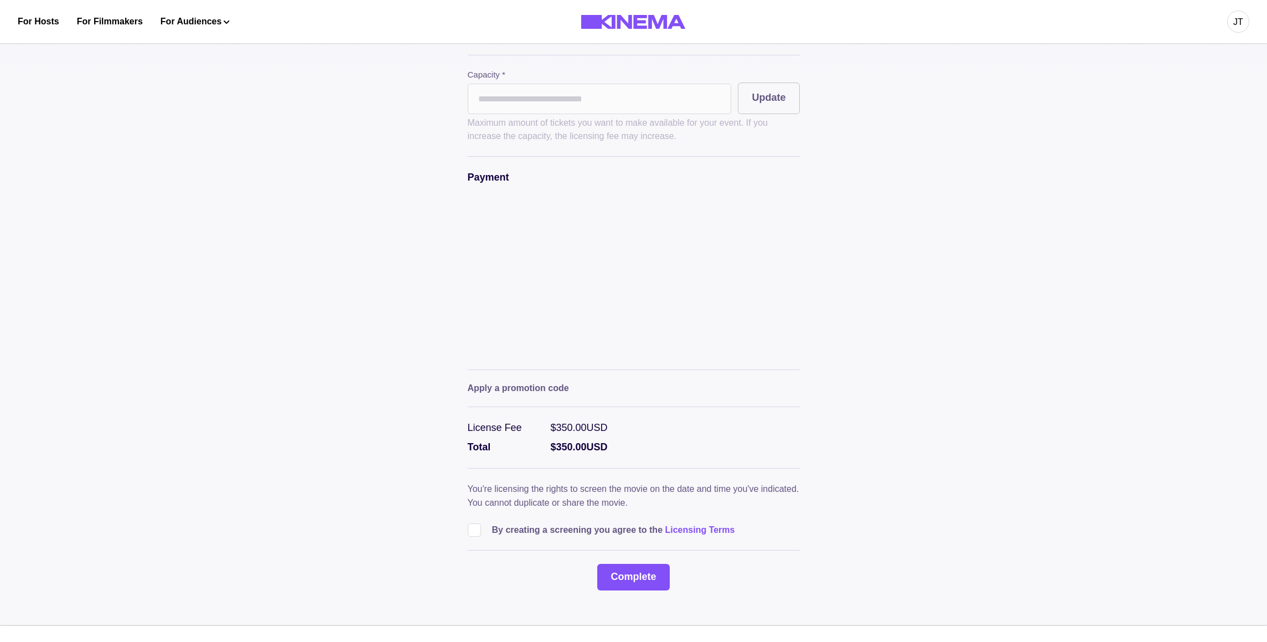
scroll to position [472, 0]
click at [570, 531] on p "By creating a screening you agree to the Licensing Terms" at bounding box center [613, 528] width 243 height 13
click at [563, 535] on p "By creating a screening you agree to the Licensing Terms" at bounding box center [613, 528] width 243 height 13
click at [486, 535] on label at bounding box center [480, 528] width 24 height 13
click at [616, 580] on button "Complete" at bounding box center [633, 576] width 72 height 27
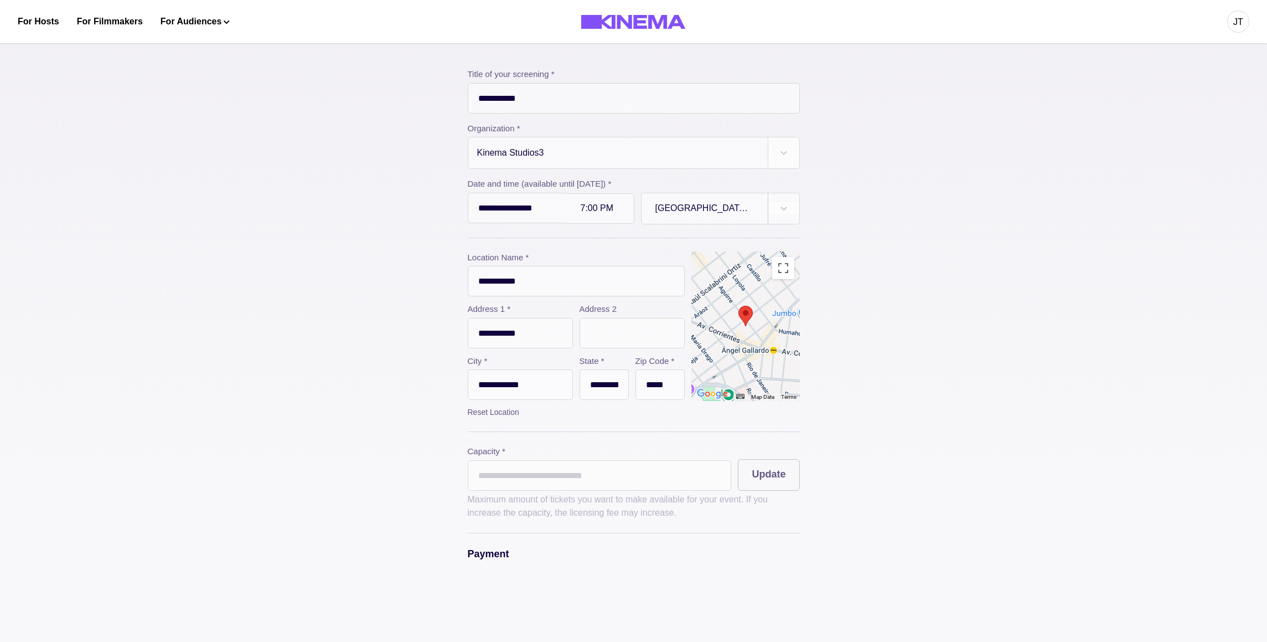
scroll to position [89, 0]
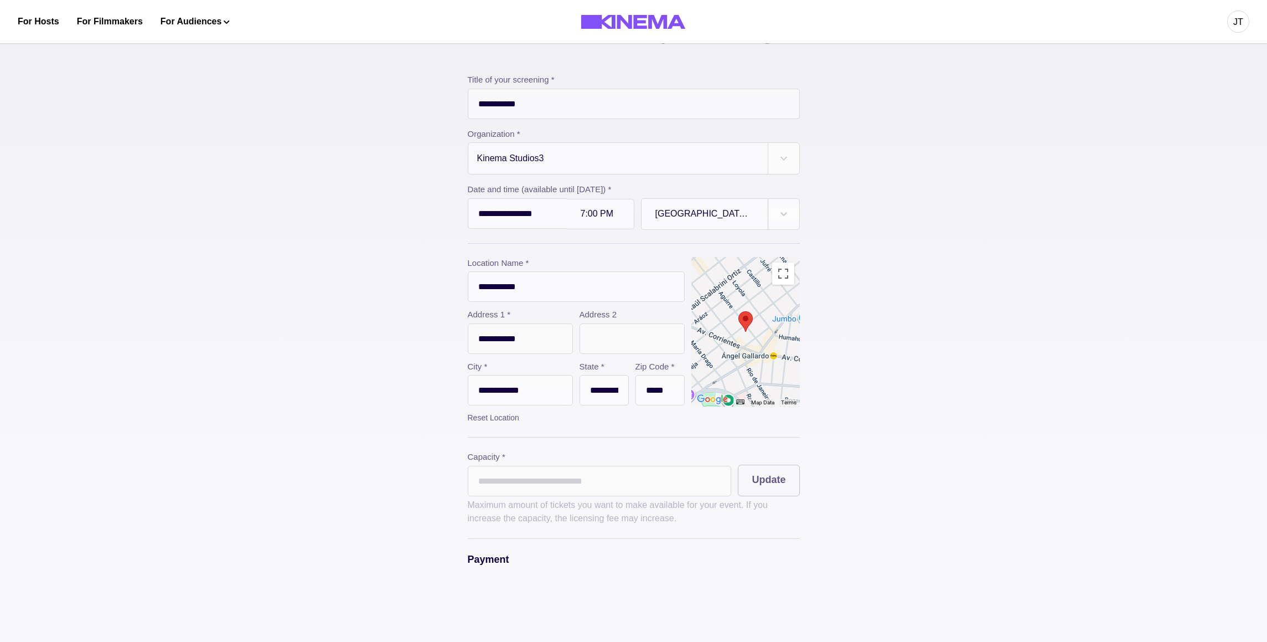
click at [777, 206] on div at bounding box center [784, 214] width 32 height 30
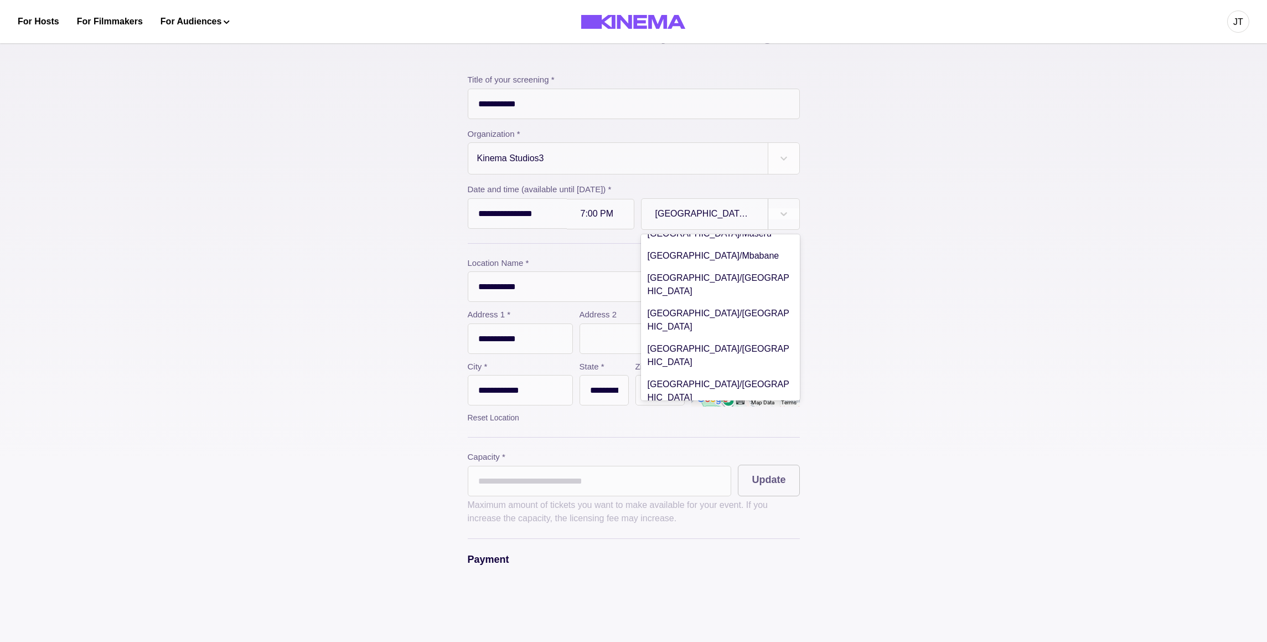
scroll to position [1234, 0]
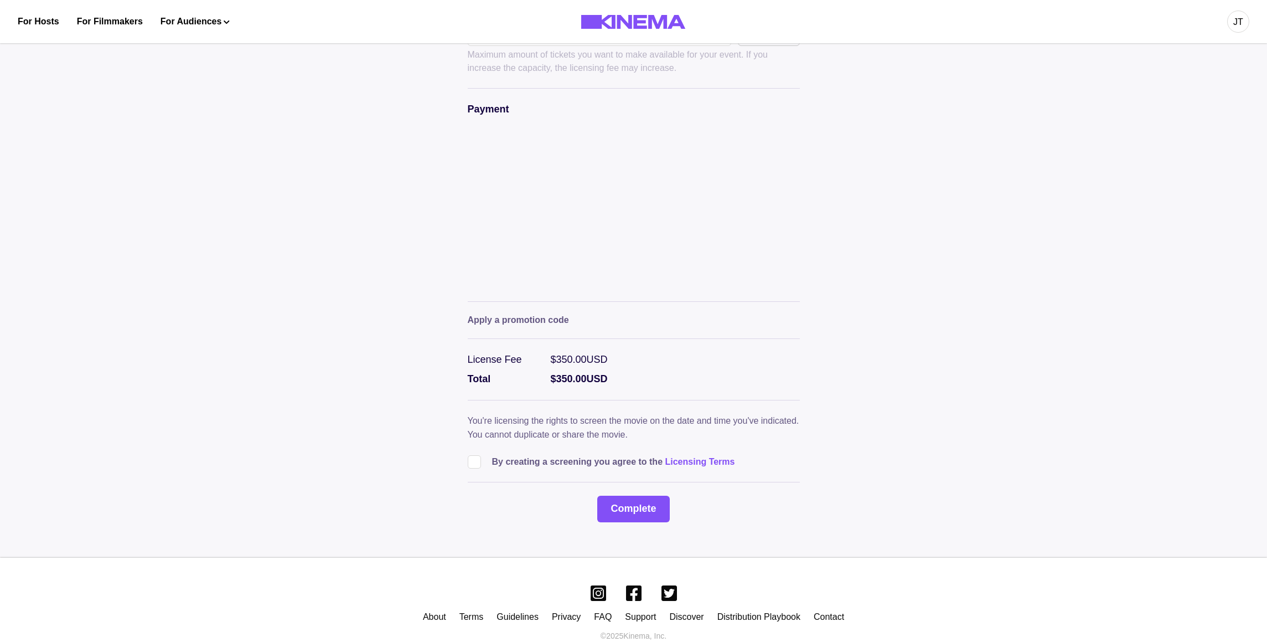
scroll to position [573, 0]
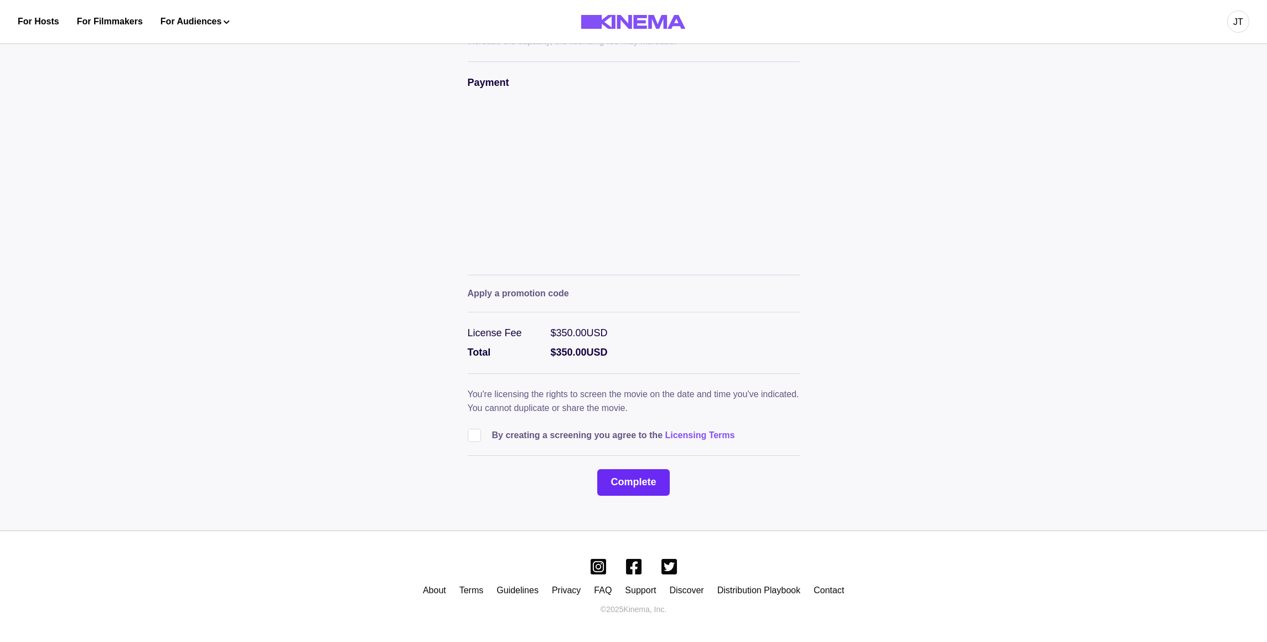
click at [637, 473] on button "Complete" at bounding box center [633, 482] width 72 height 27
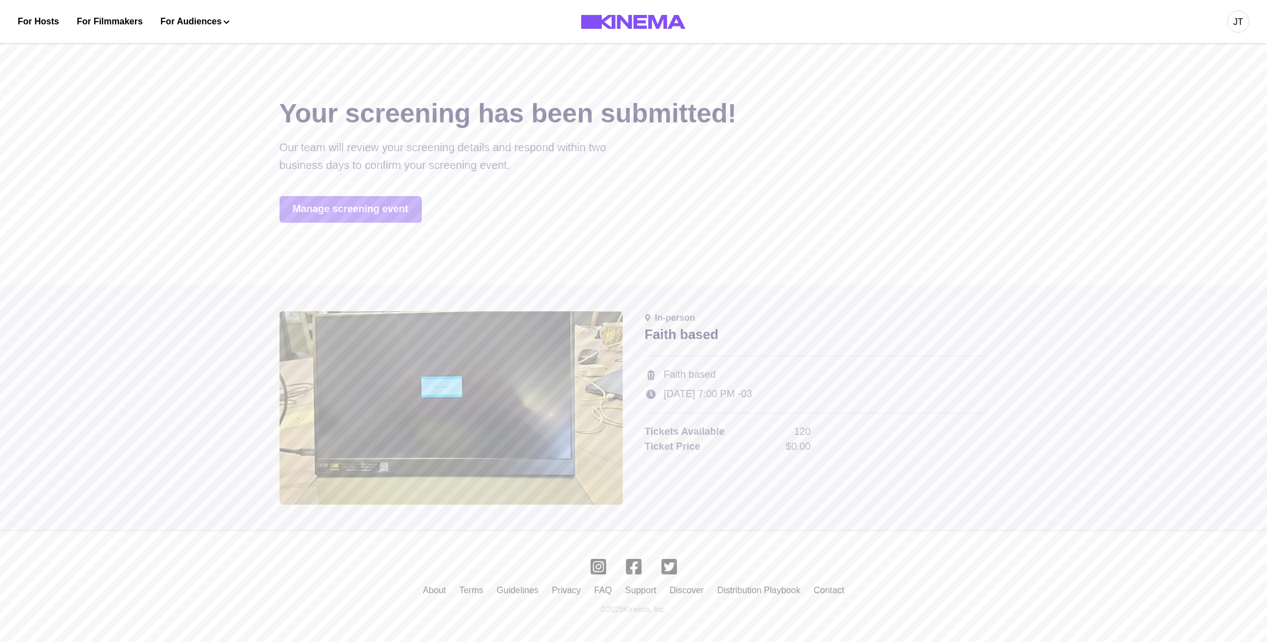
scroll to position [0, 0]
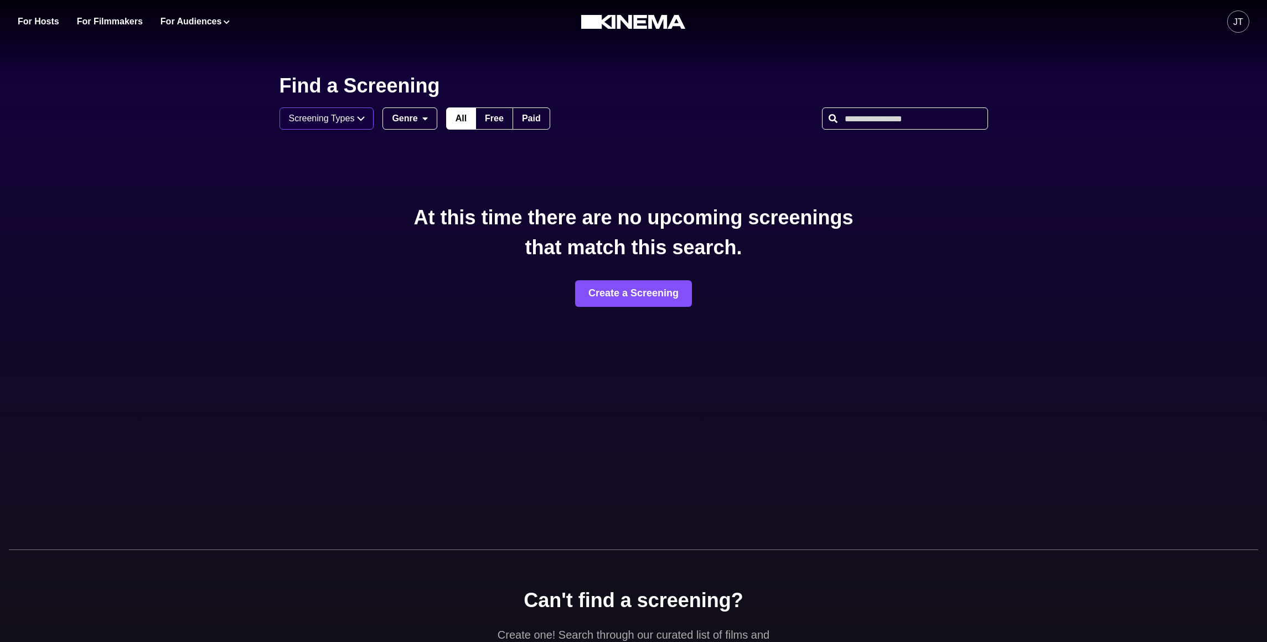
click at [347, 117] on div "Screening Types" at bounding box center [322, 118] width 66 height 13
click at [334, 153] on div "Virtual Live" at bounding box center [324, 146] width 44 height 13
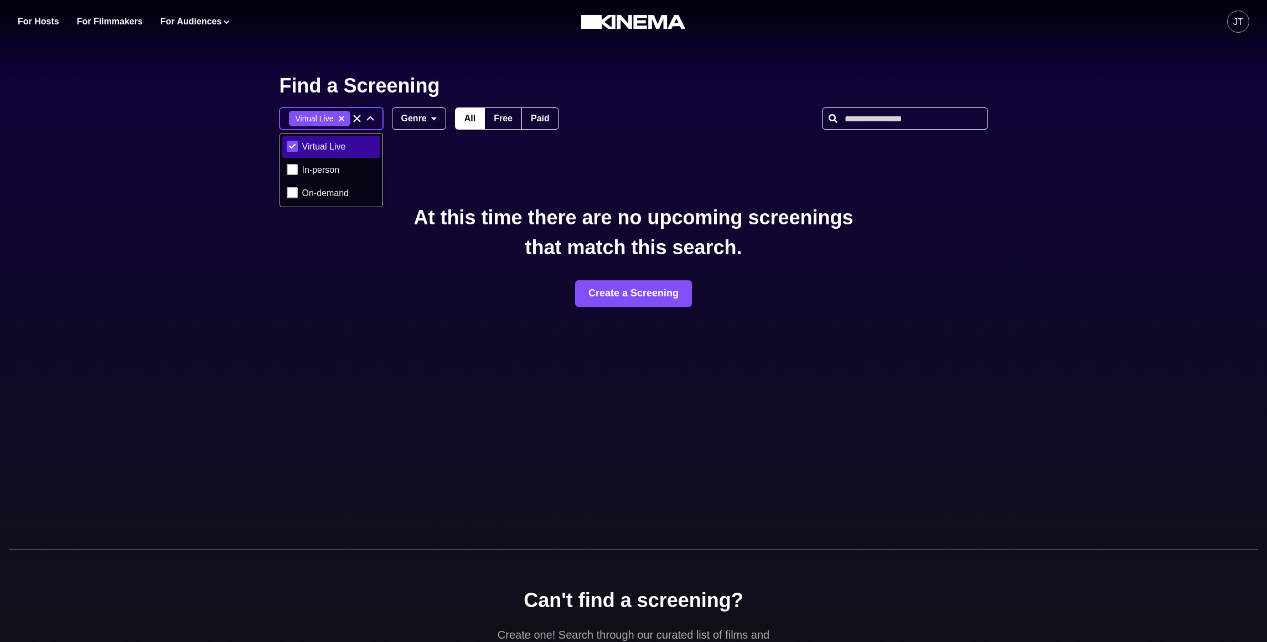
click at [331, 166] on div "In-person" at bounding box center [321, 169] width 38 height 13
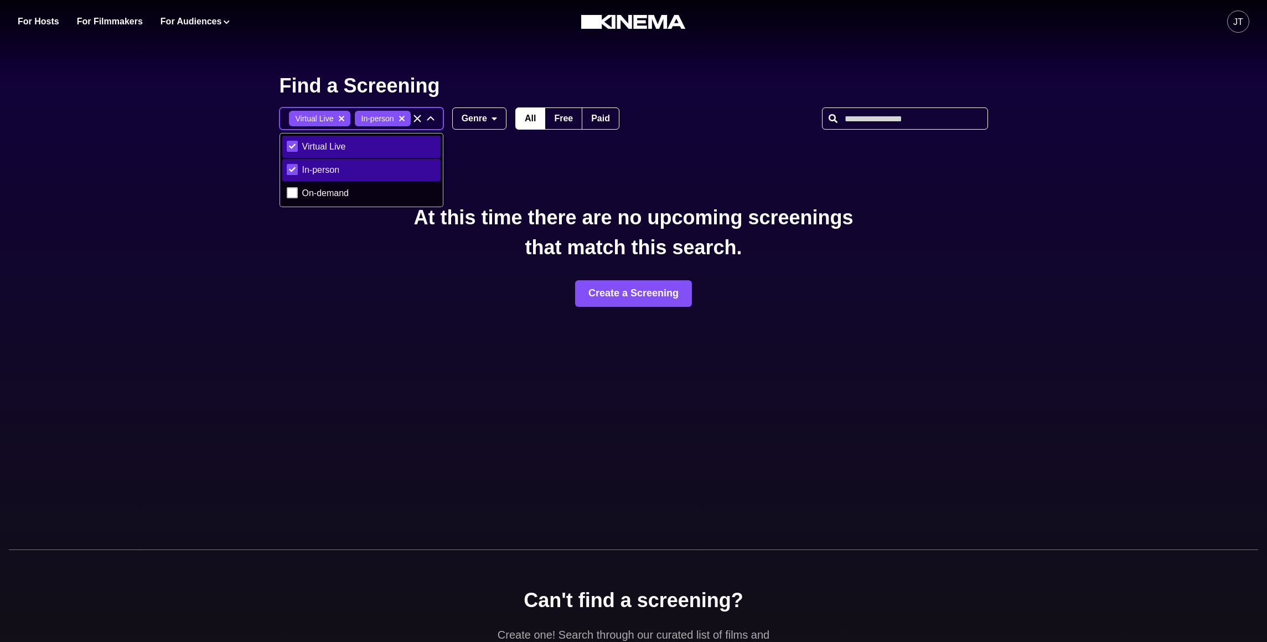
click at [329, 195] on div "On-demand" at bounding box center [325, 193] width 47 height 13
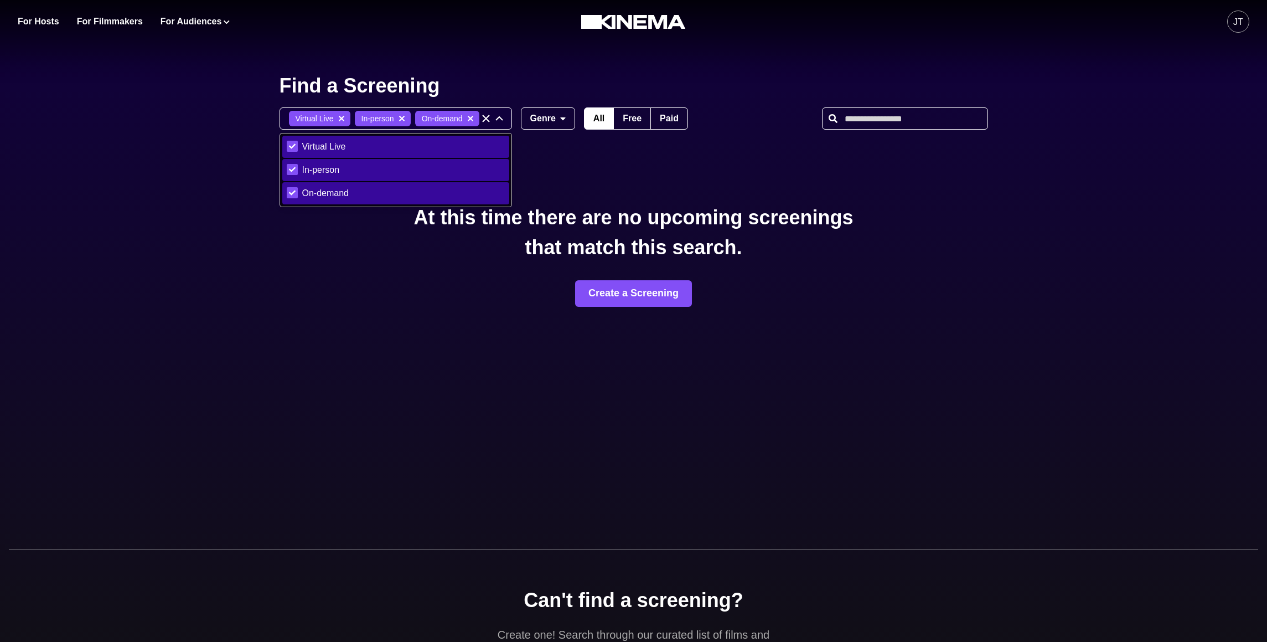
click at [607, 190] on div "Find a Screening Virtual Live In-person On-demand Virtual Live In-person On-dem…" at bounding box center [634, 292] width 709 height 443
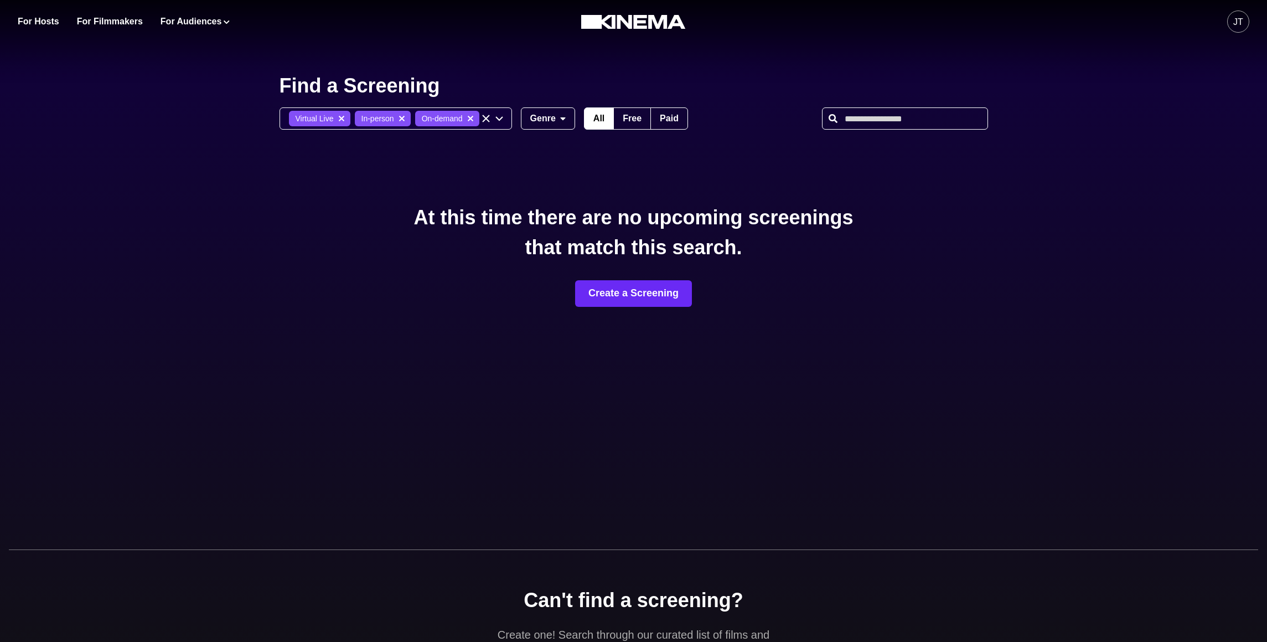
click at [649, 291] on link "Create a Screening" at bounding box center [633, 293] width 117 height 27
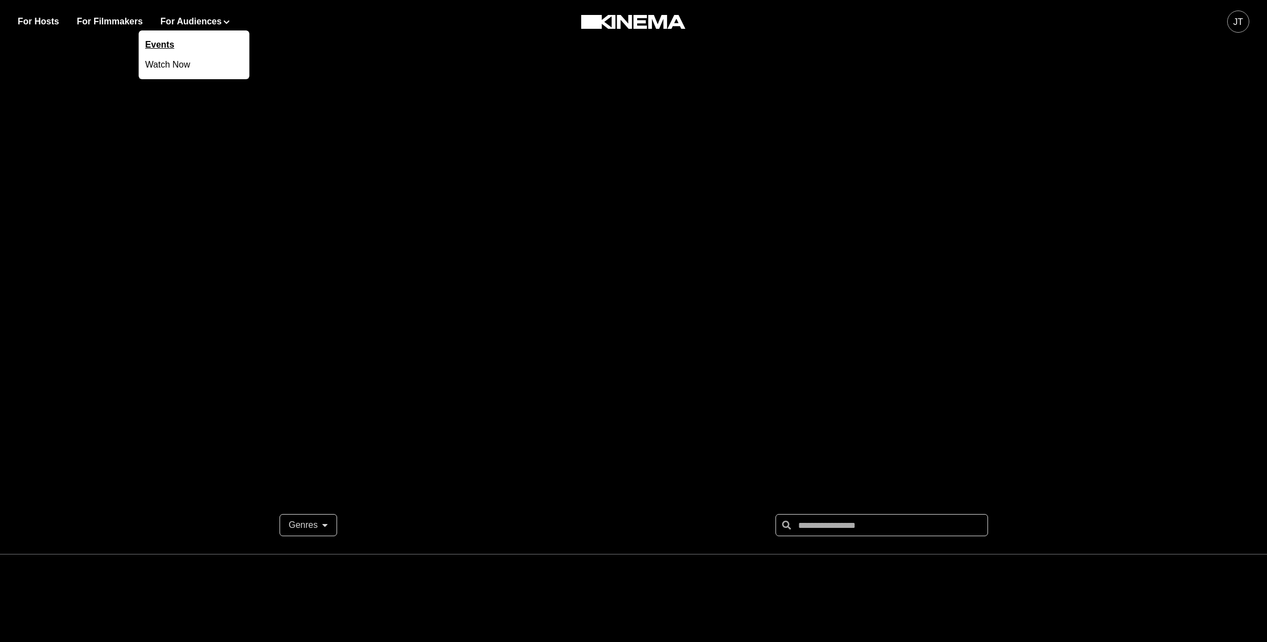
click at [173, 44] on link "Events" at bounding box center [193, 45] width 111 height 20
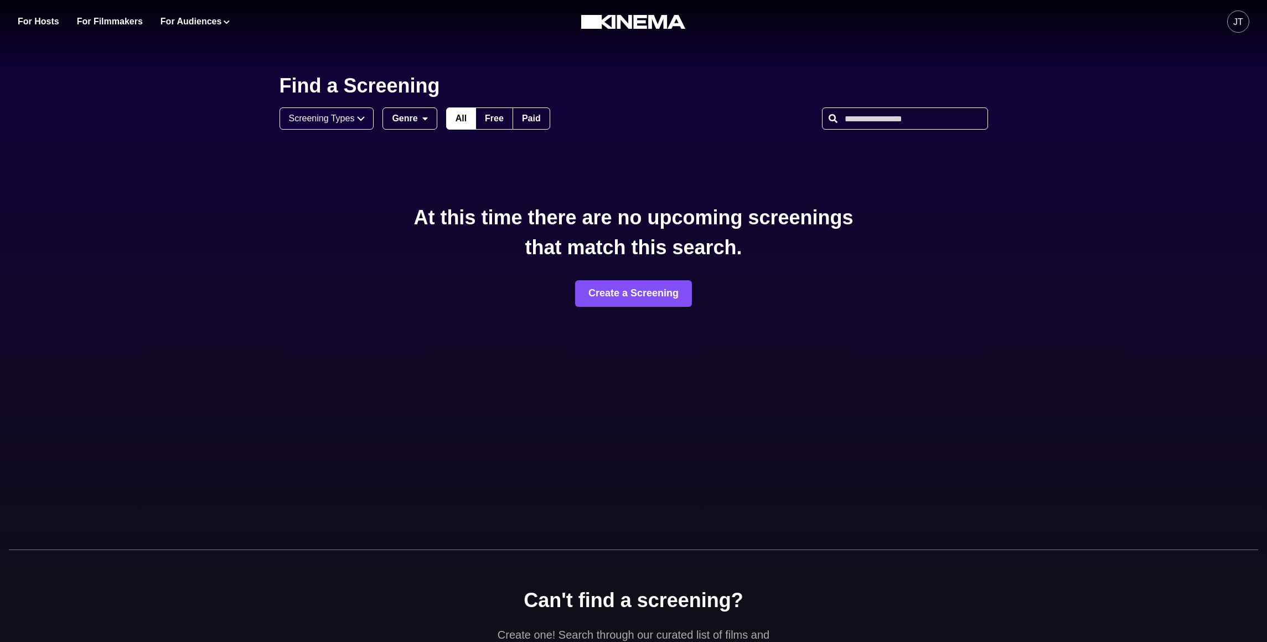
click at [446, 203] on p "At this time there are no upcoming screenings that match this search ." at bounding box center [633, 233] width 465 height 60
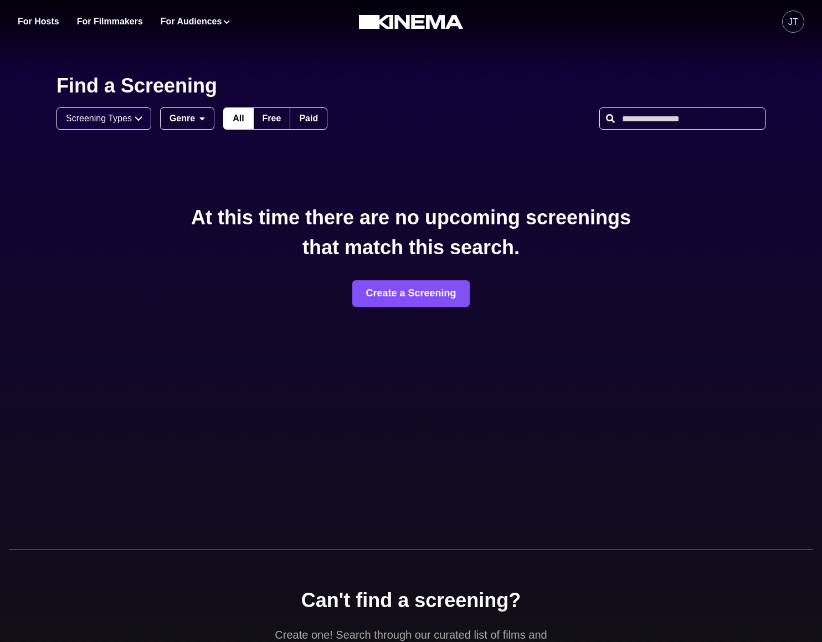
click at [735, 262] on div "At this time there are no upcoming screenings that match this search . Create a…" at bounding box center [410, 255] width 709 height 104
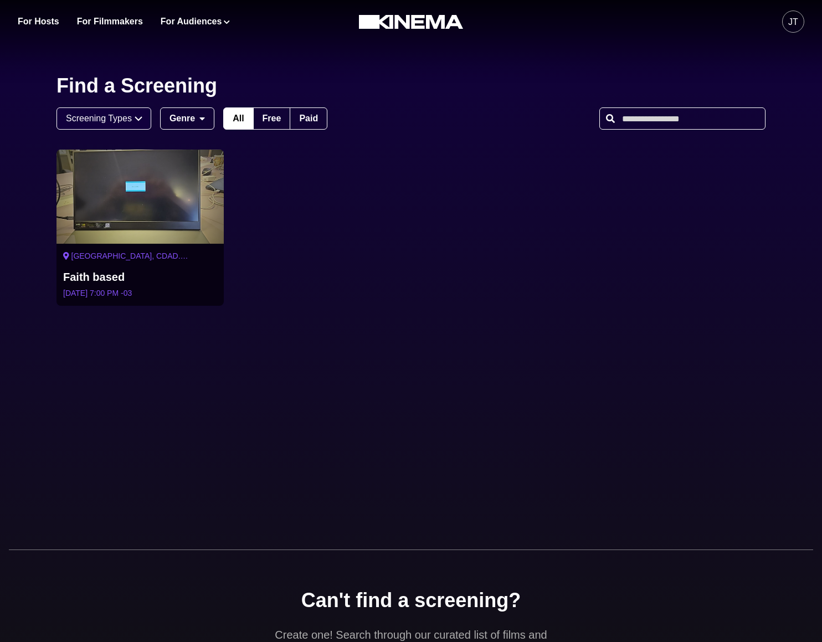
click at [138, 213] on div "Free Hosted by Kinema Studios3" at bounding box center [139, 196] width 167 height 94
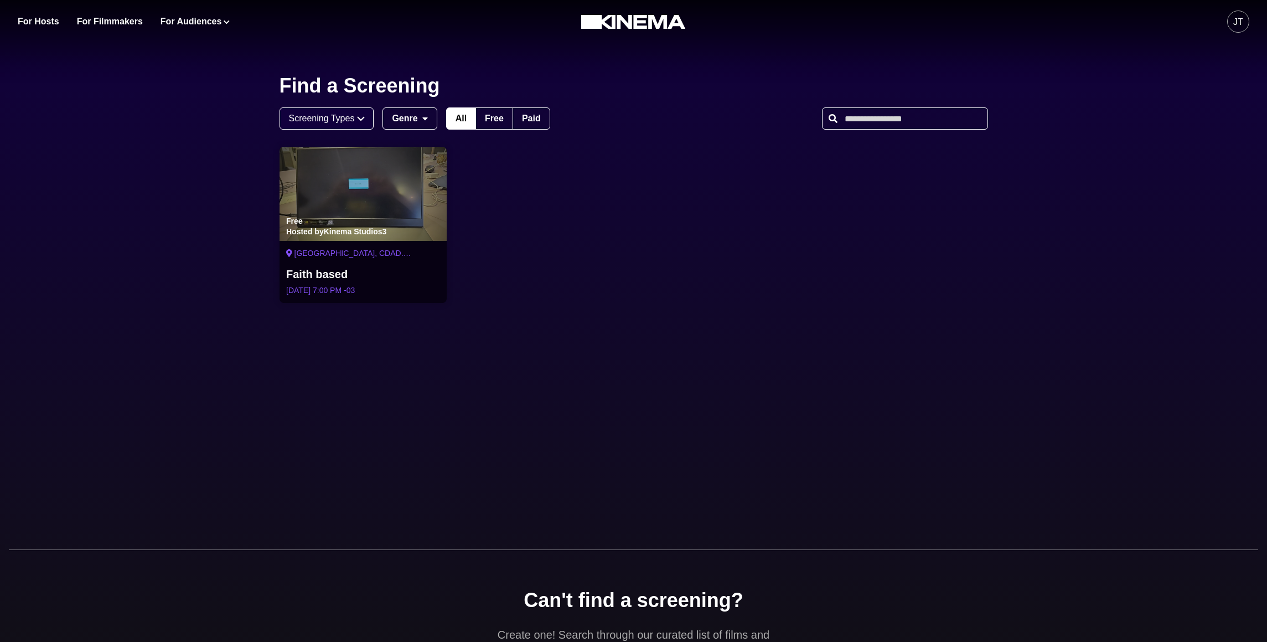
click at [399, 193] on div "Free Hosted by Kinema Studios3" at bounding box center [363, 194] width 167 height 94
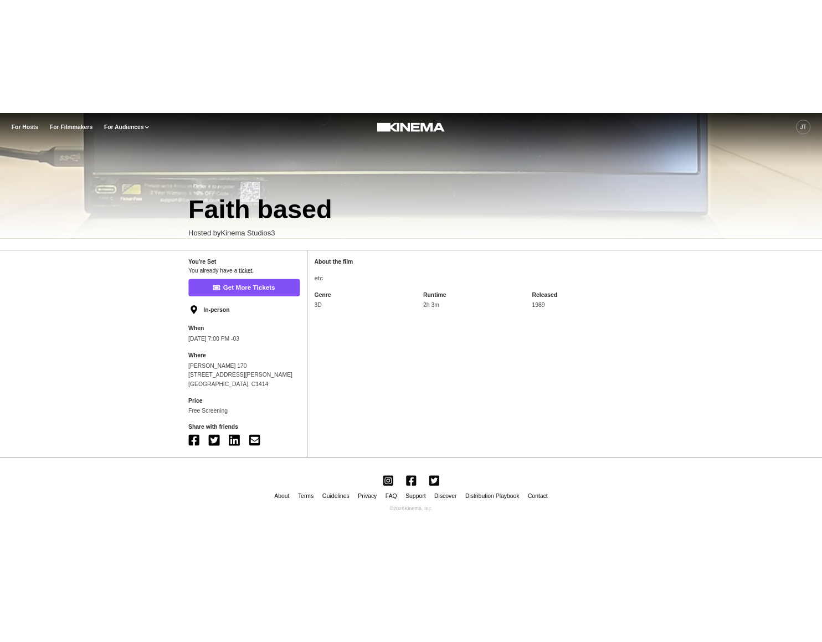
scroll to position [269, 0]
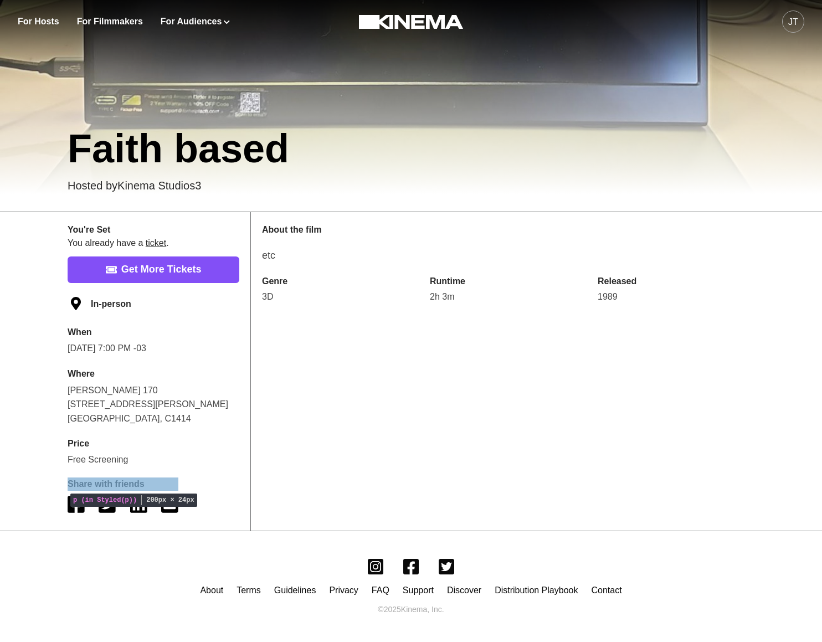
click at [120, 481] on p "Share with friends" at bounding box center [123, 483] width 111 height 13
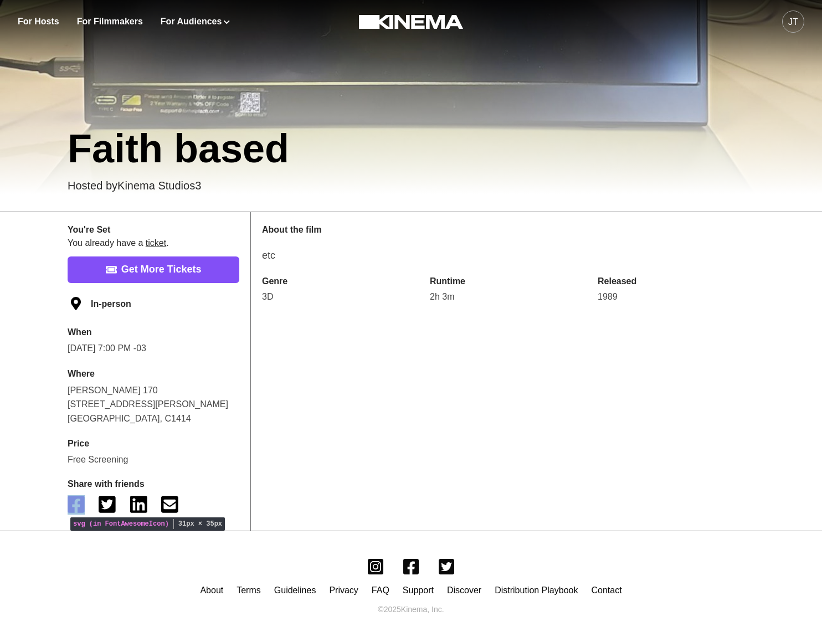
click at [76, 503] on icon "facebook" at bounding box center [76, 503] width 17 height 19
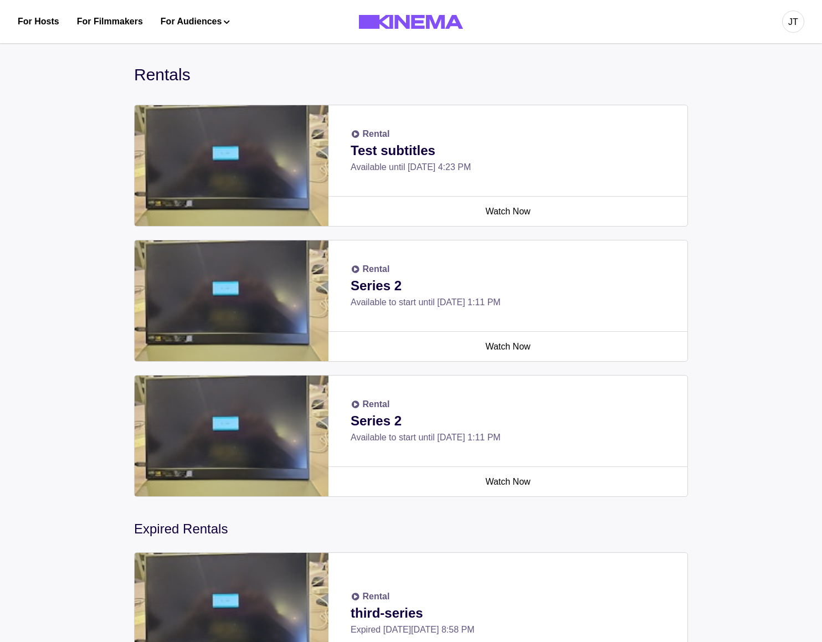
click at [373, 149] on p "Test subtitles" at bounding box center [507, 151] width 314 height 20
click at [168, 61] on link "Watch Now" at bounding box center [193, 65] width 111 height 20
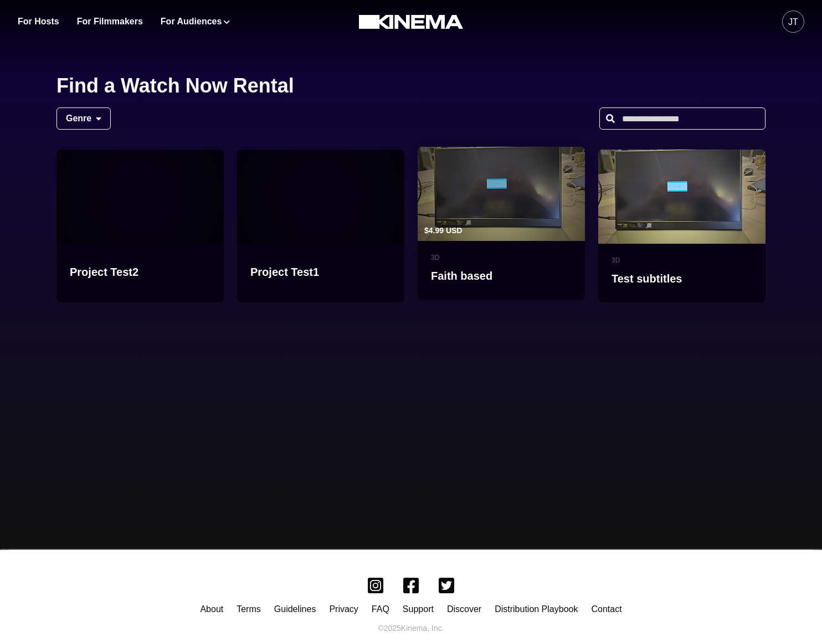
click at [465, 217] on div "$4.99 USD" at bounding box center [500, 194] width 167 height 94
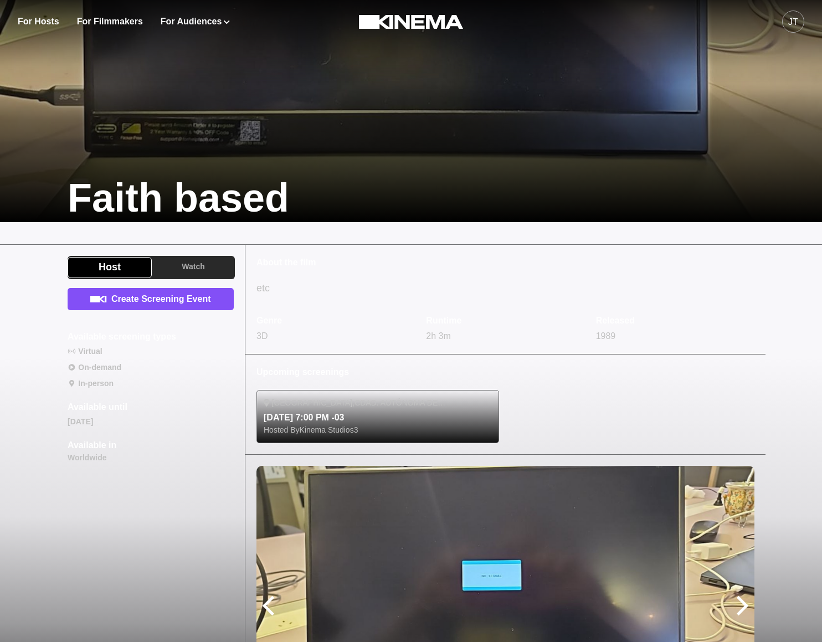
scroll to position [243, 0]
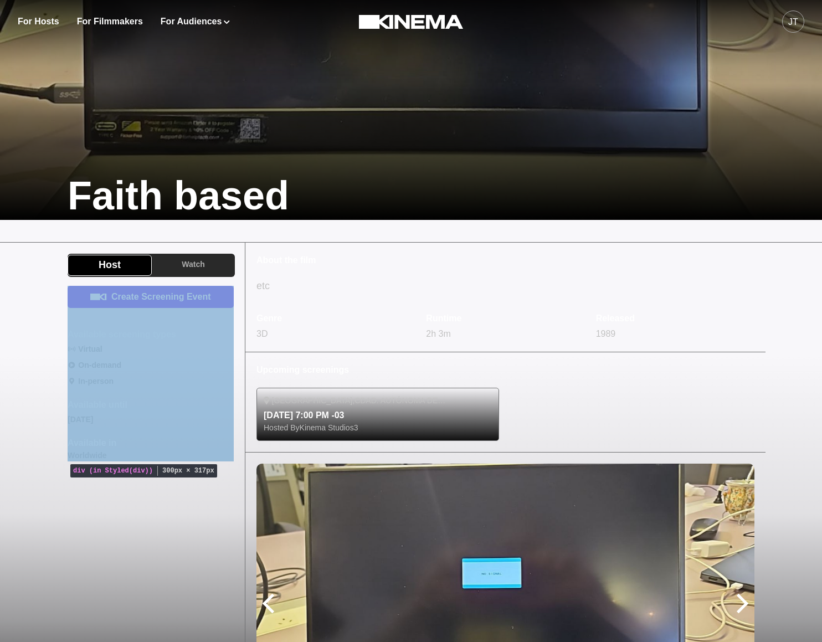
click at [131, 427] on div "Create Screening Event Available screening types Virtual On-demand In-person Av…" at bounding box center [151, 374] width 166 height 176
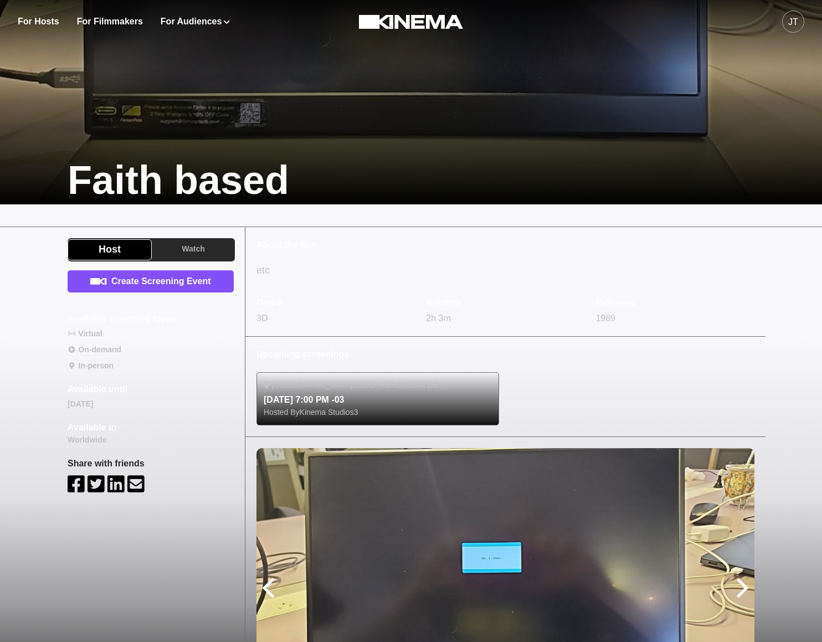
scroll to position [262, 0]
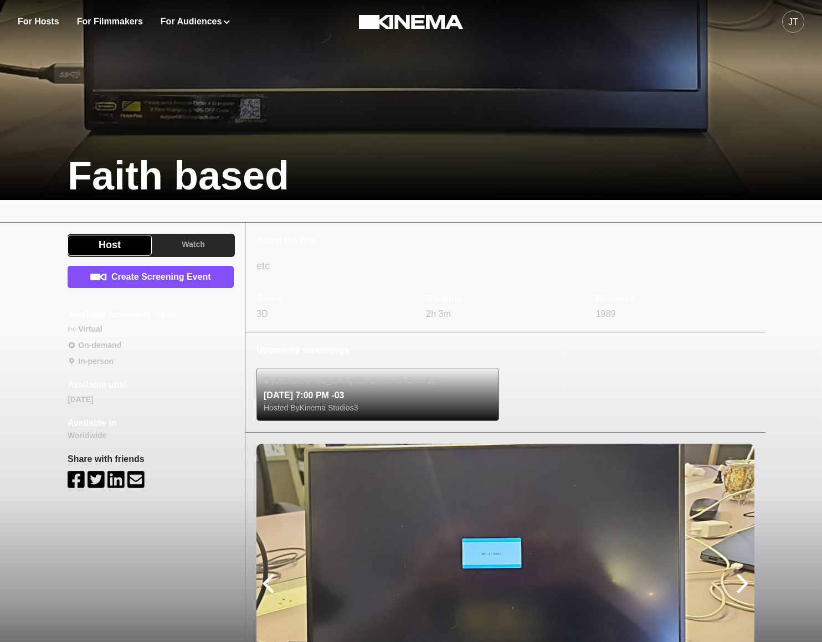
click at [96, 437] on p "Worldwide" at bounding box center [92, 436] width 49 height 12
drag, startPoint x: 104, startPoint y: 453, endPoint x: 128, endPoint y: 475, distance: 33.3
click at [128, 475] on div "Share with friends" at bounding box center [106, 473] width 77 height 43
click at [129, 475] on icon "email" at bounding box center [135, 479] width 17 height 17
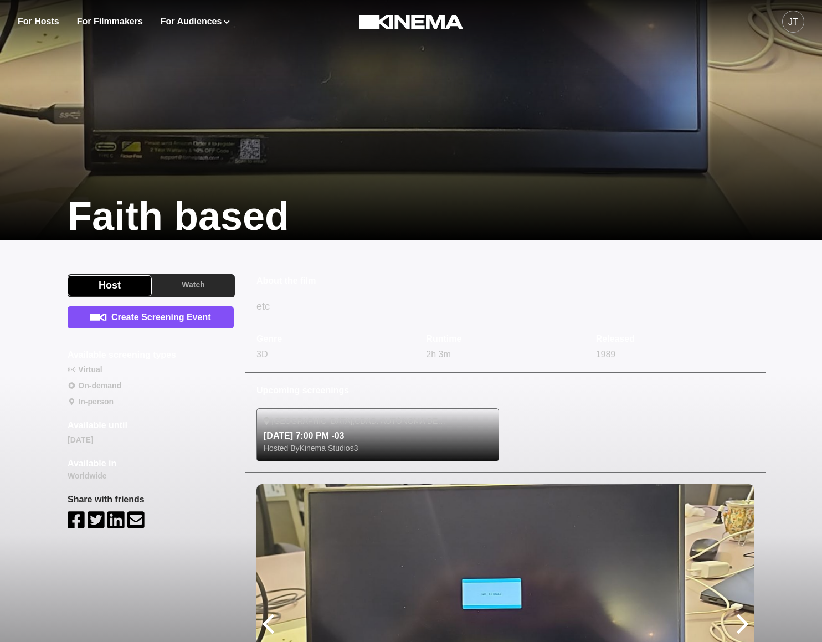
scroll to position [223, 0]
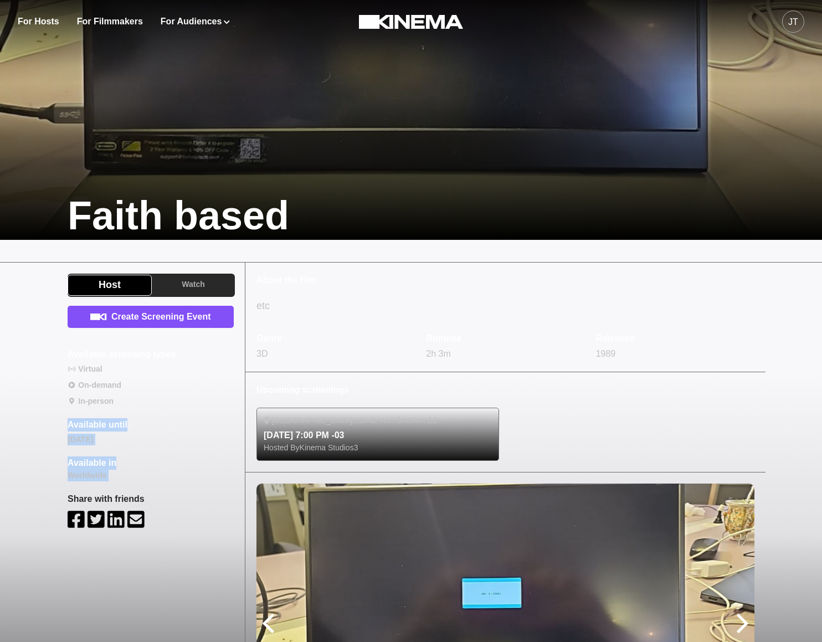
drag, startPoint x: 71, startPoint y: 488, endPoint x: 209, endPoint y: 566, distance: 158.2
click at [209, 566] on div "Host Watch Create Screening Event Available screening types Virtual On-demand I…" at bounding box center [150, 518] width 188 height 512
click at [51, 511] on div "Host Watch Create Screening Event Available screening types Virtual On-demand I…" at bounding box center [411, 518] width 822 height 513
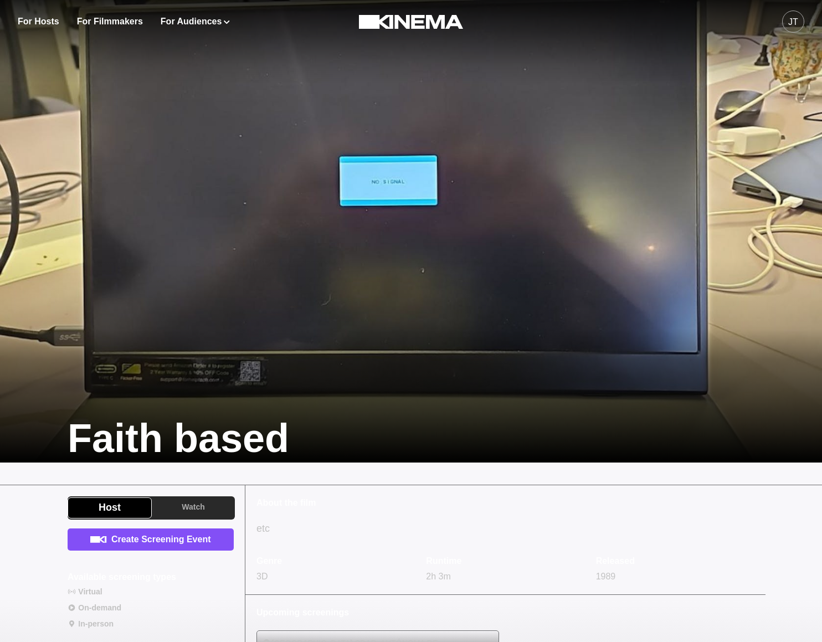
scroll to position [223, 0]
